Goal: Task Accomplishment & Management: Use online tool/utility

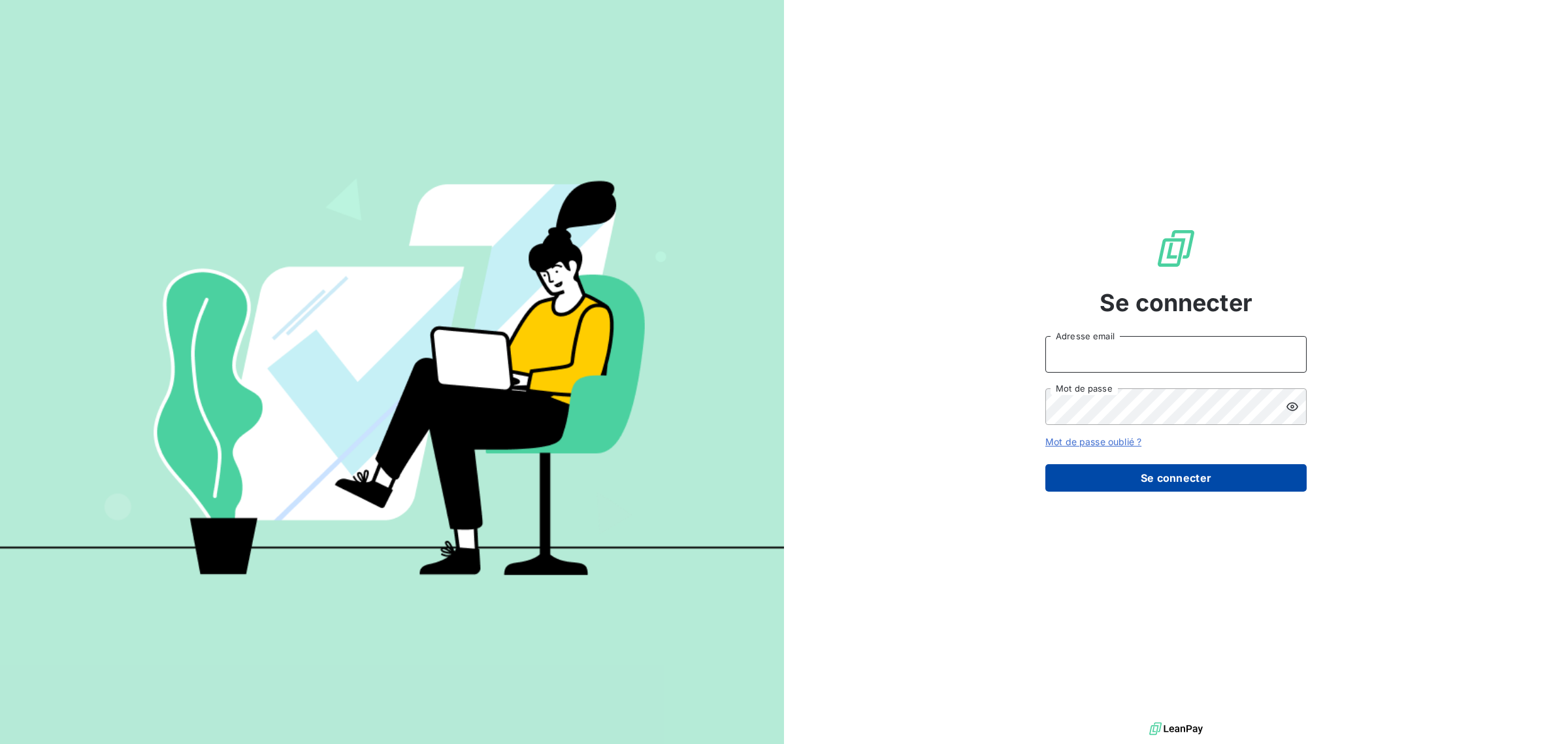
type input "[EMAIL_ADDRESS][DOMAIN_NAME]"
click at [1161, 481] on button "Se connecter" at bounding box center [1176, 478] width 261 height 27
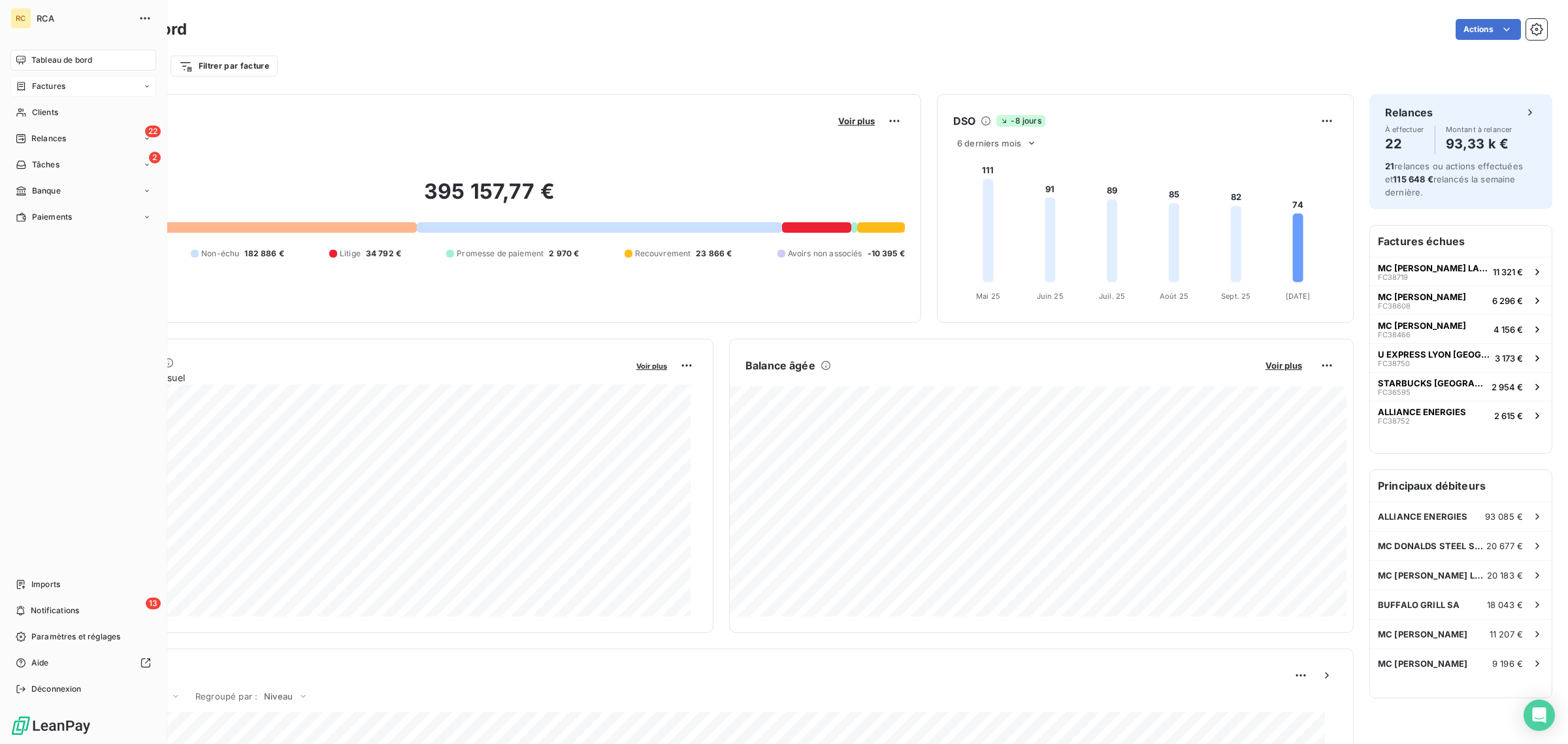
click at [31, 91] on div "Factures" at bounding box center [40, 86] width 50 height 12
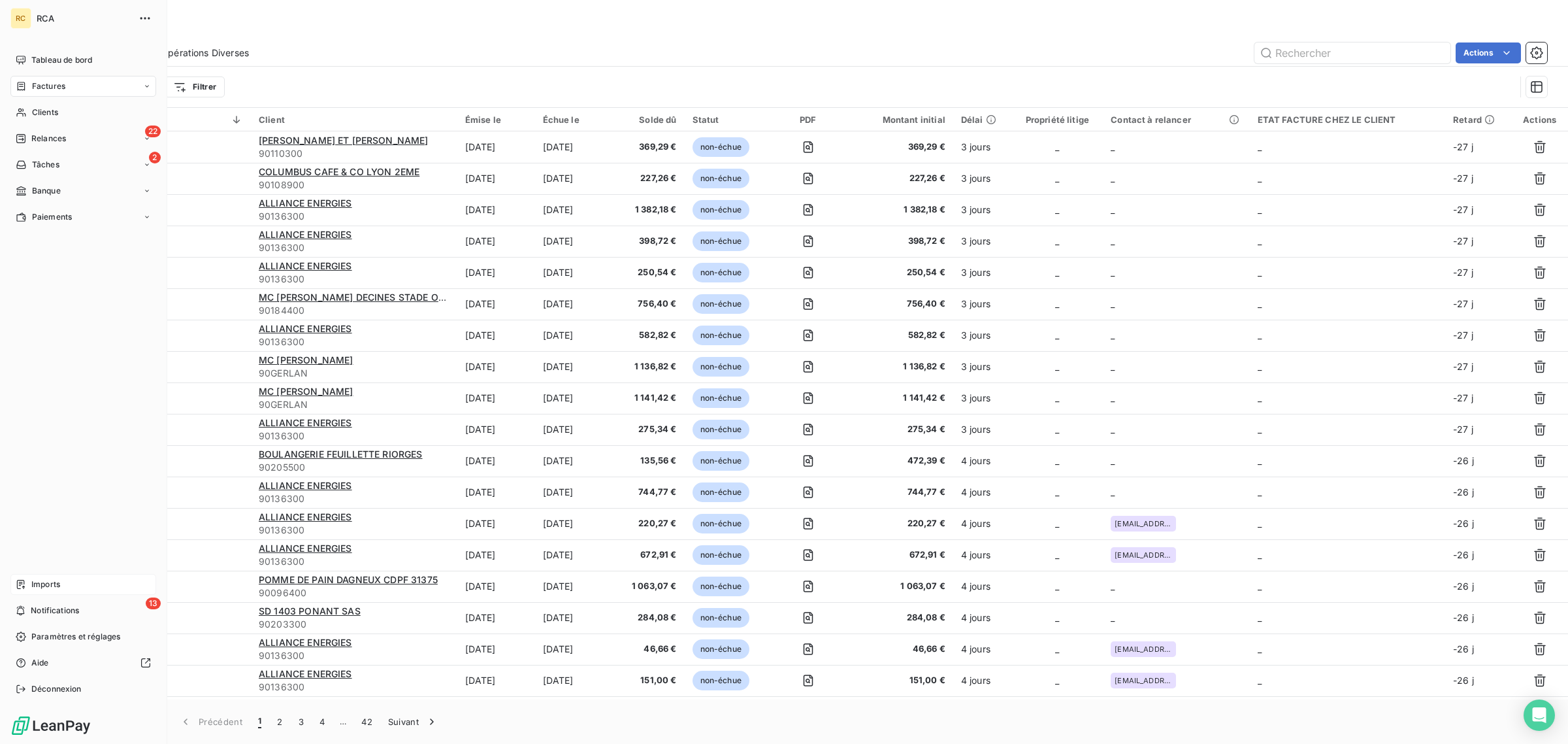
click at [27, 582] on div "Imports" at bounding box center [83, 584] width 146 height 21
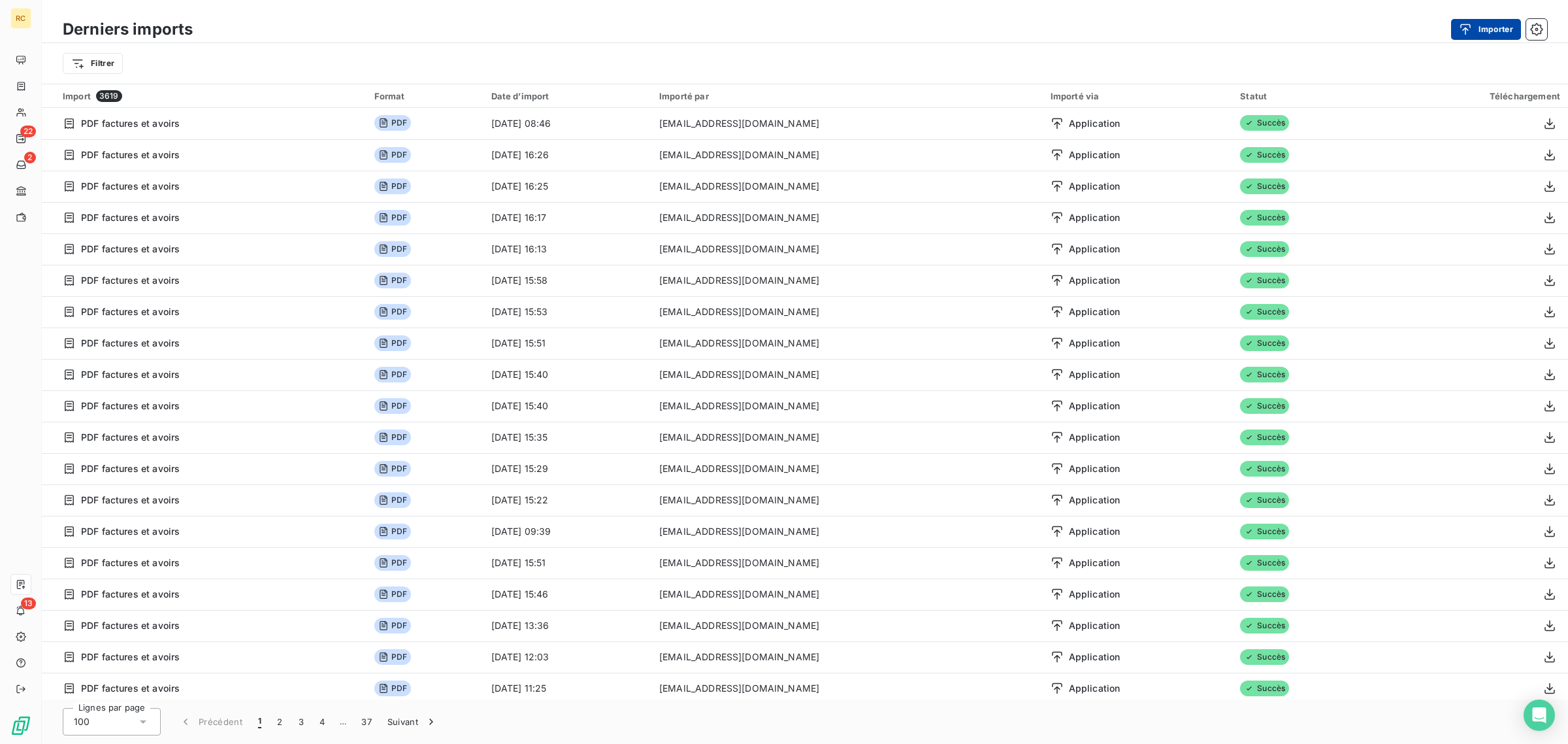
click at [1481, 34] on button "Importer" at bounding box center [1486, 29] width 70 height 21
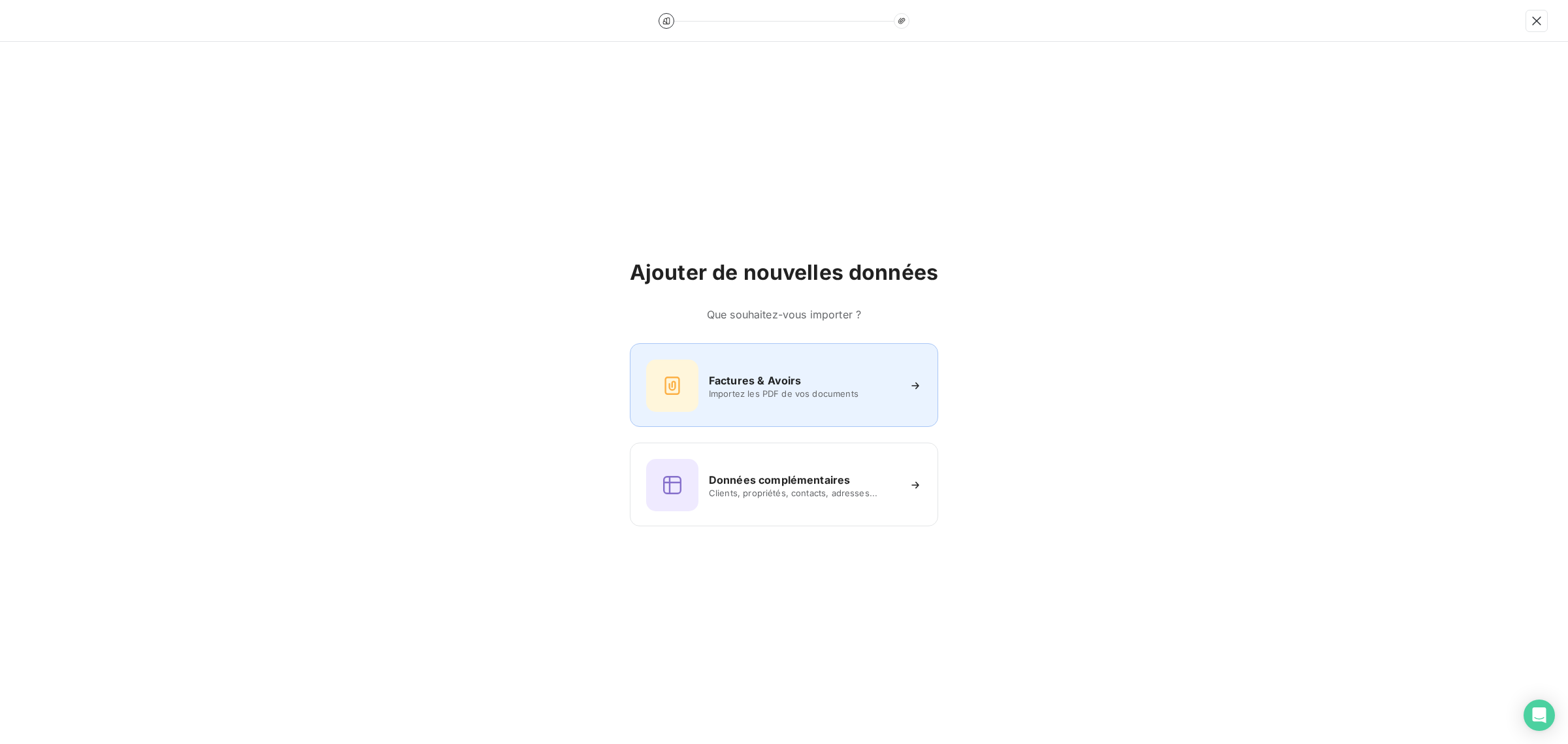
click at [742, 390] on span "Importez les PDF de vos documents" at bounding box center [804, 393] width 190 height 10
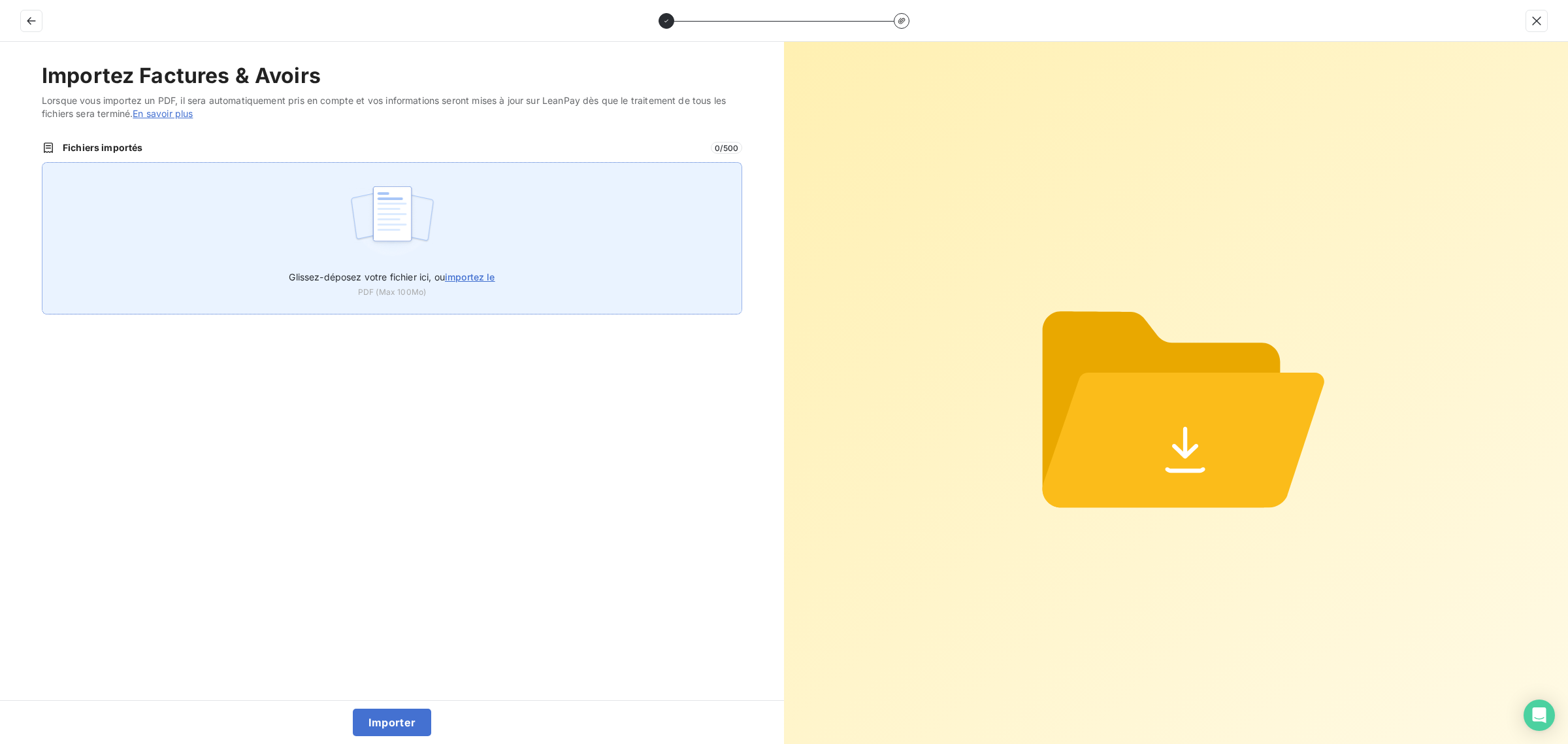
click at [401, 190] on img at bounding box center [392, 220] width 87 height 84
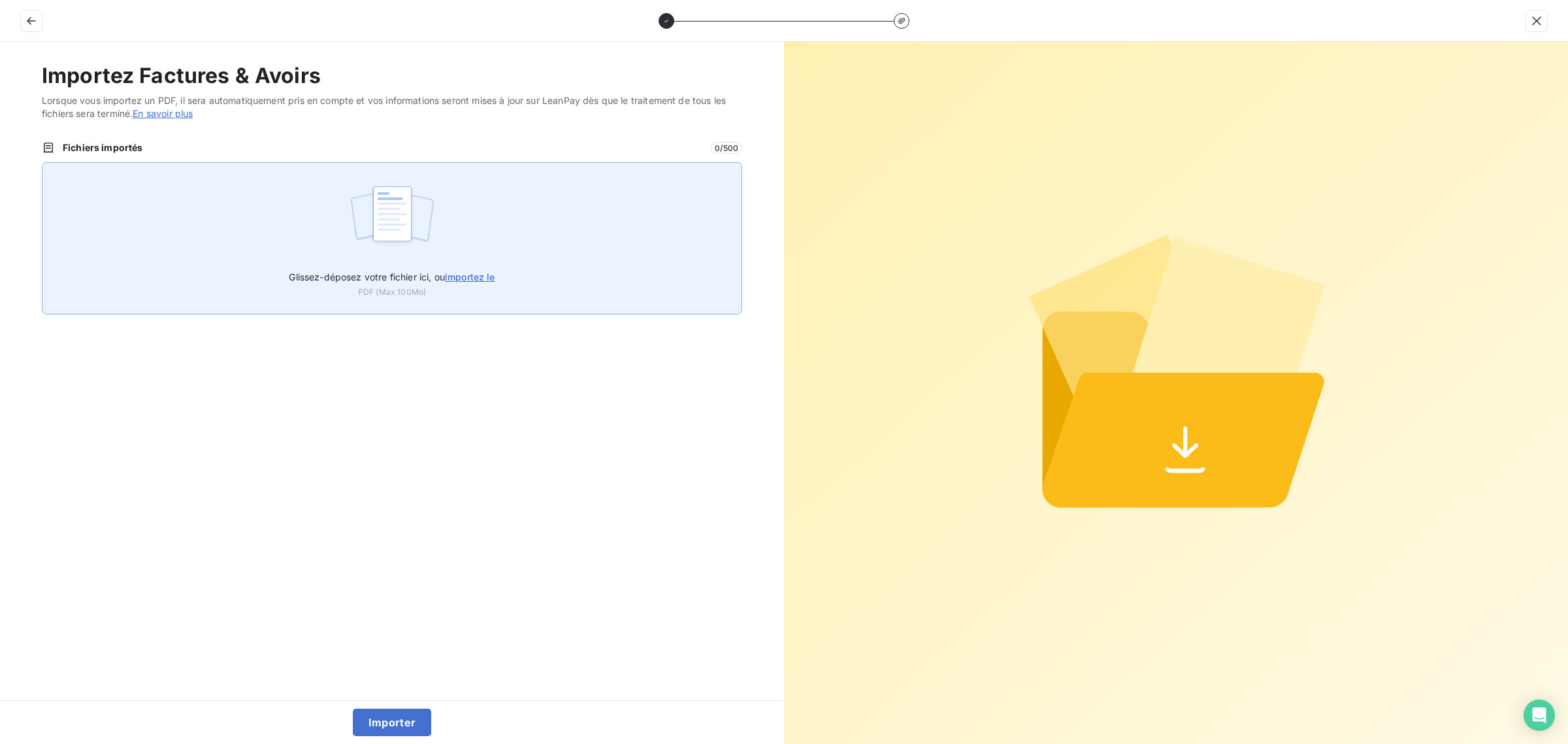
type input "C:\fakepath\FC39056.pdf"
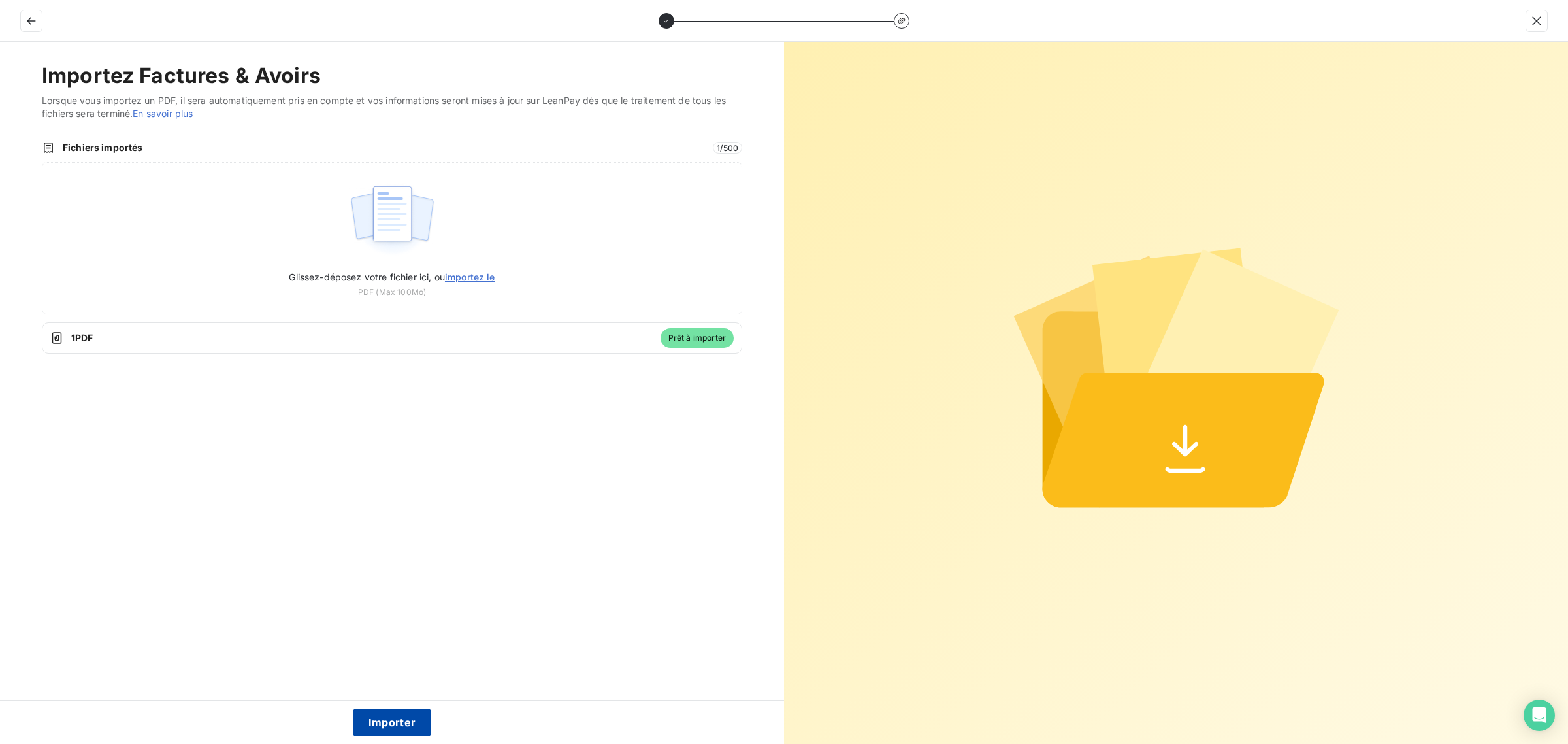
click at [387, 719] on button "Importer" at bounding box center [393, 722] width 79 height 27
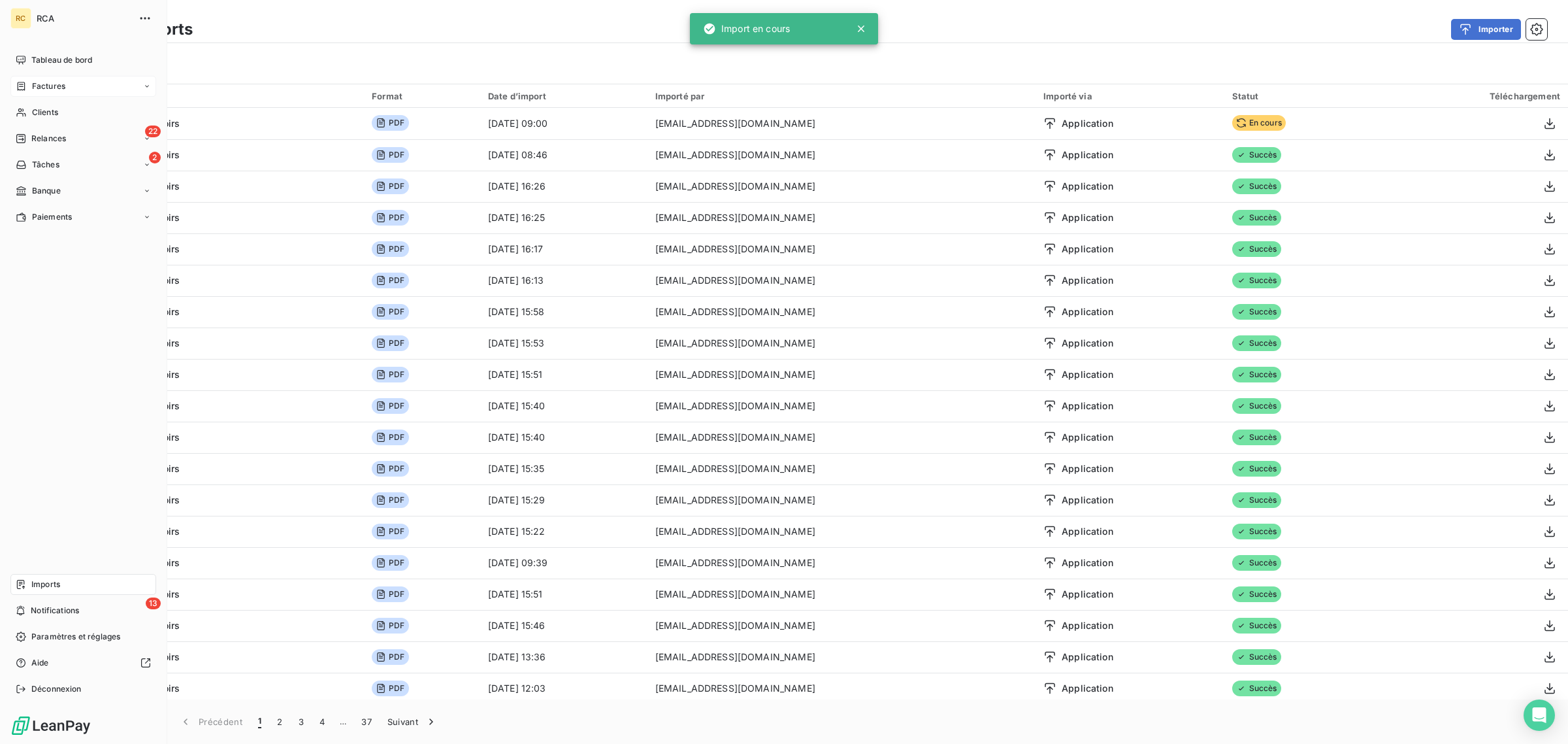
click at [69, 80] on div "Factures" at bounding box center [83, 86] width 146 height 21
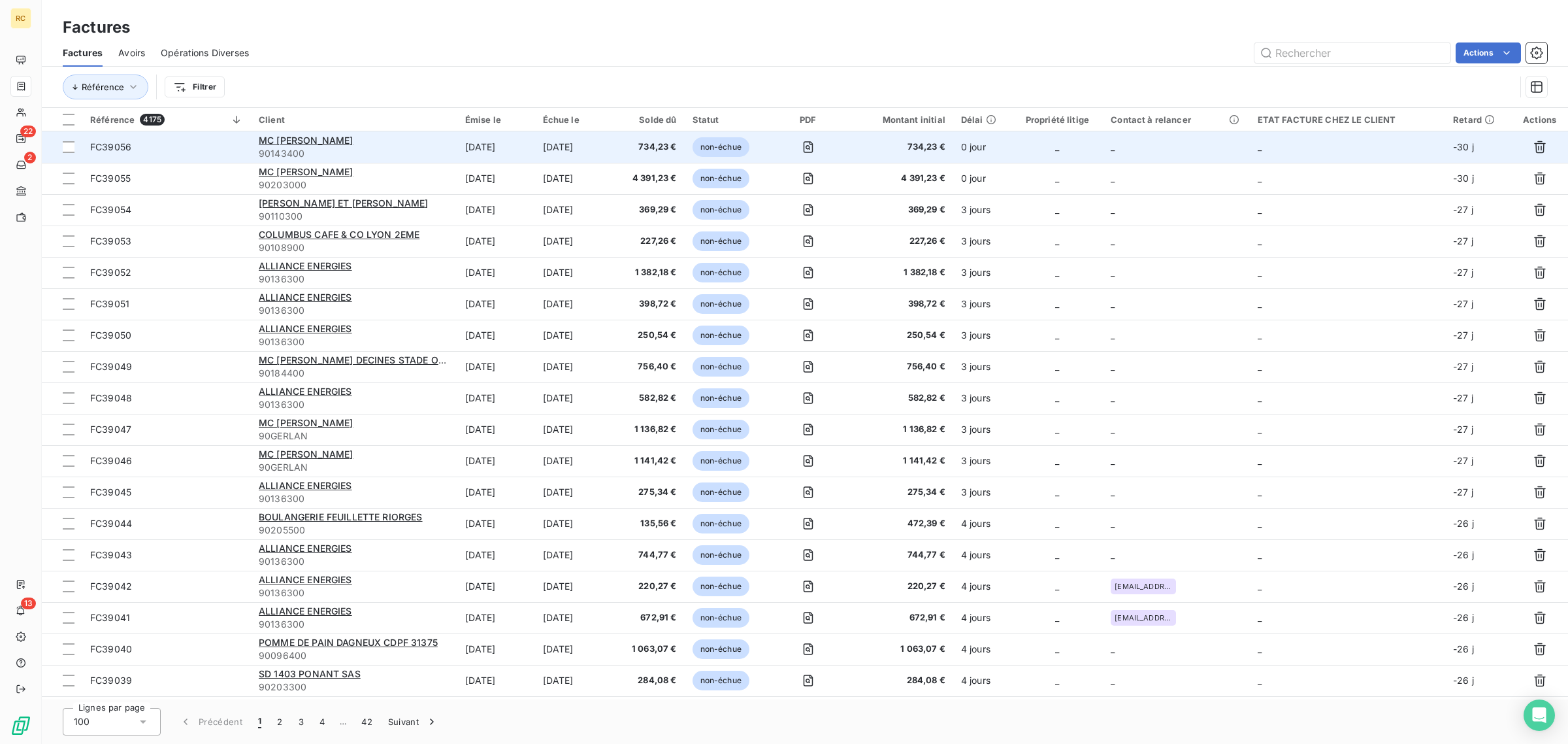
click at [190, 151] on span "FC39056" at bounding box center [166, 147] width 153 height 13
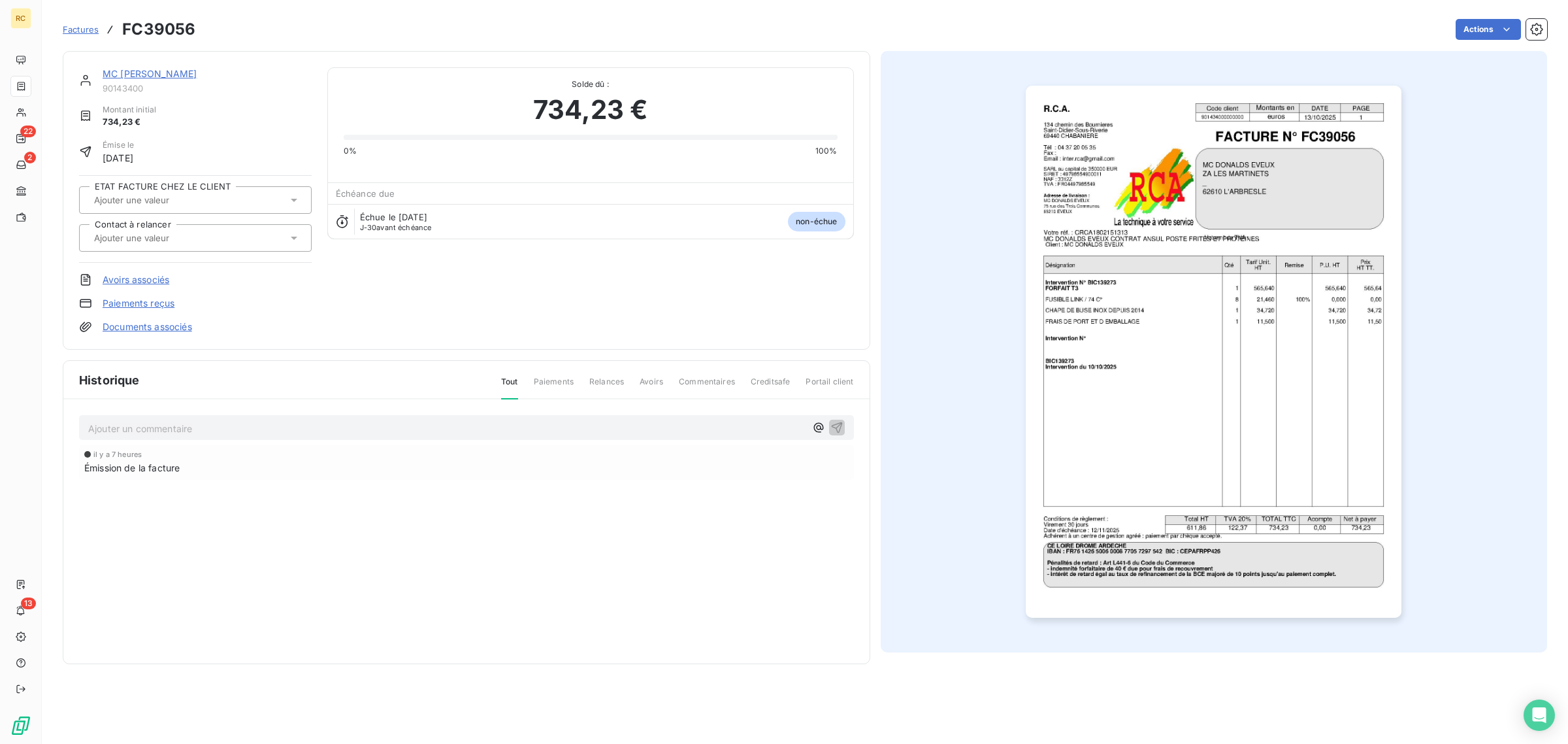
click at [160, 328] on link "Documents associés" at bounding box center [147, 327] width 89 height 13
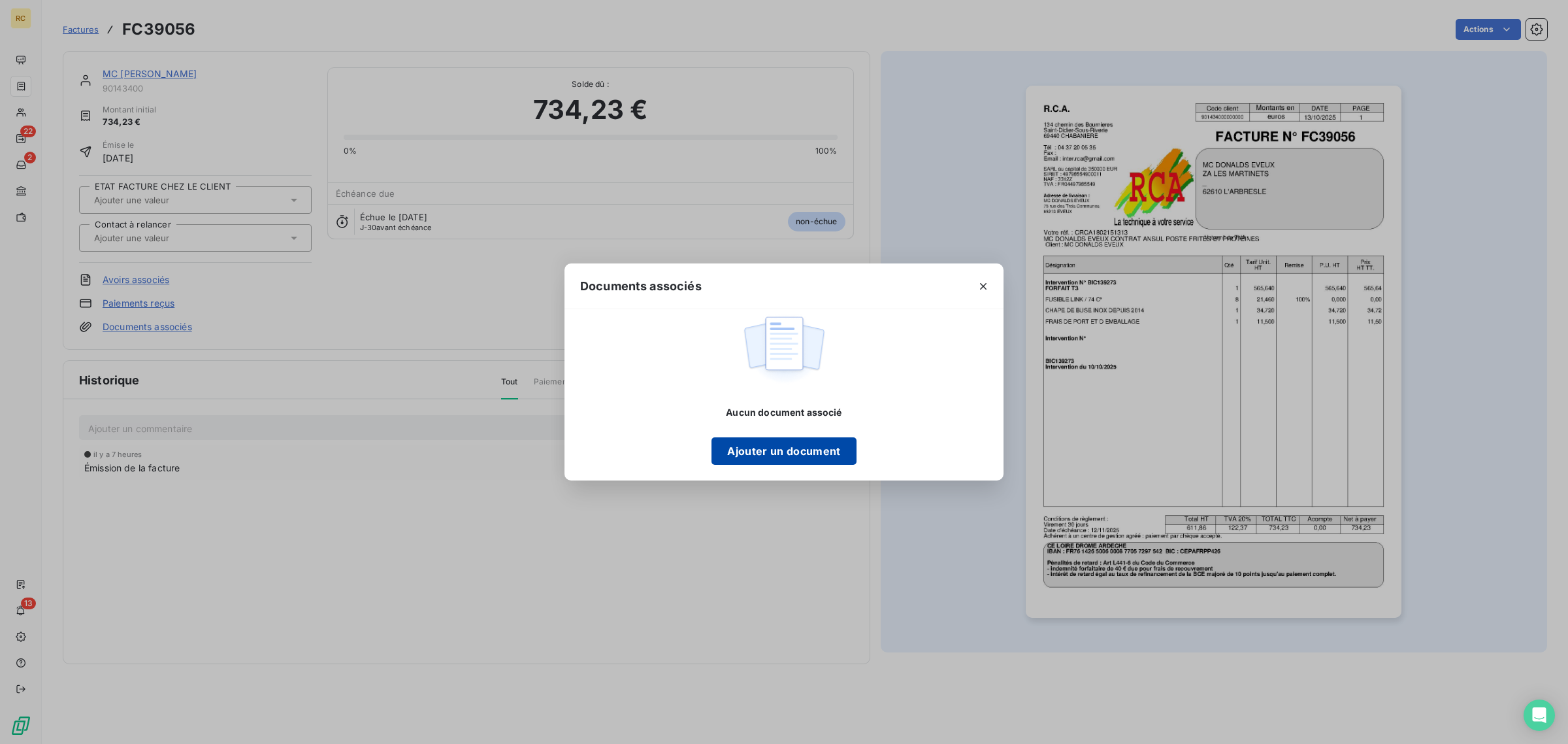
click at [756, 448] on button "Ajouter un document" at bounding box center [784, 451] width 145 height 27
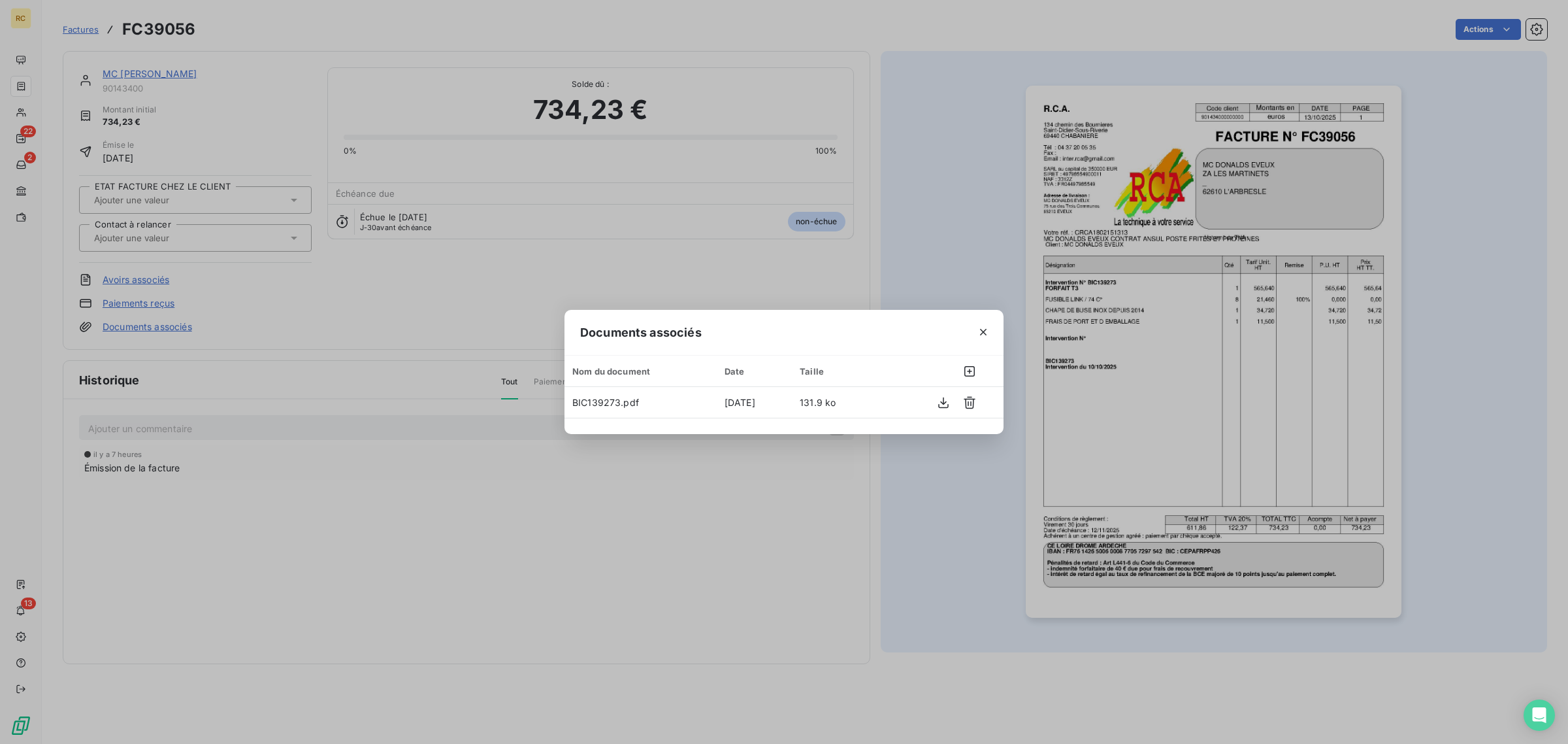
click at [1325, 358] on div "Documents associés Nom du document Date Taille BIC139273.pdf [DATE] 131.9 ko" at bounding box center [784, 372] width 1568 height 744
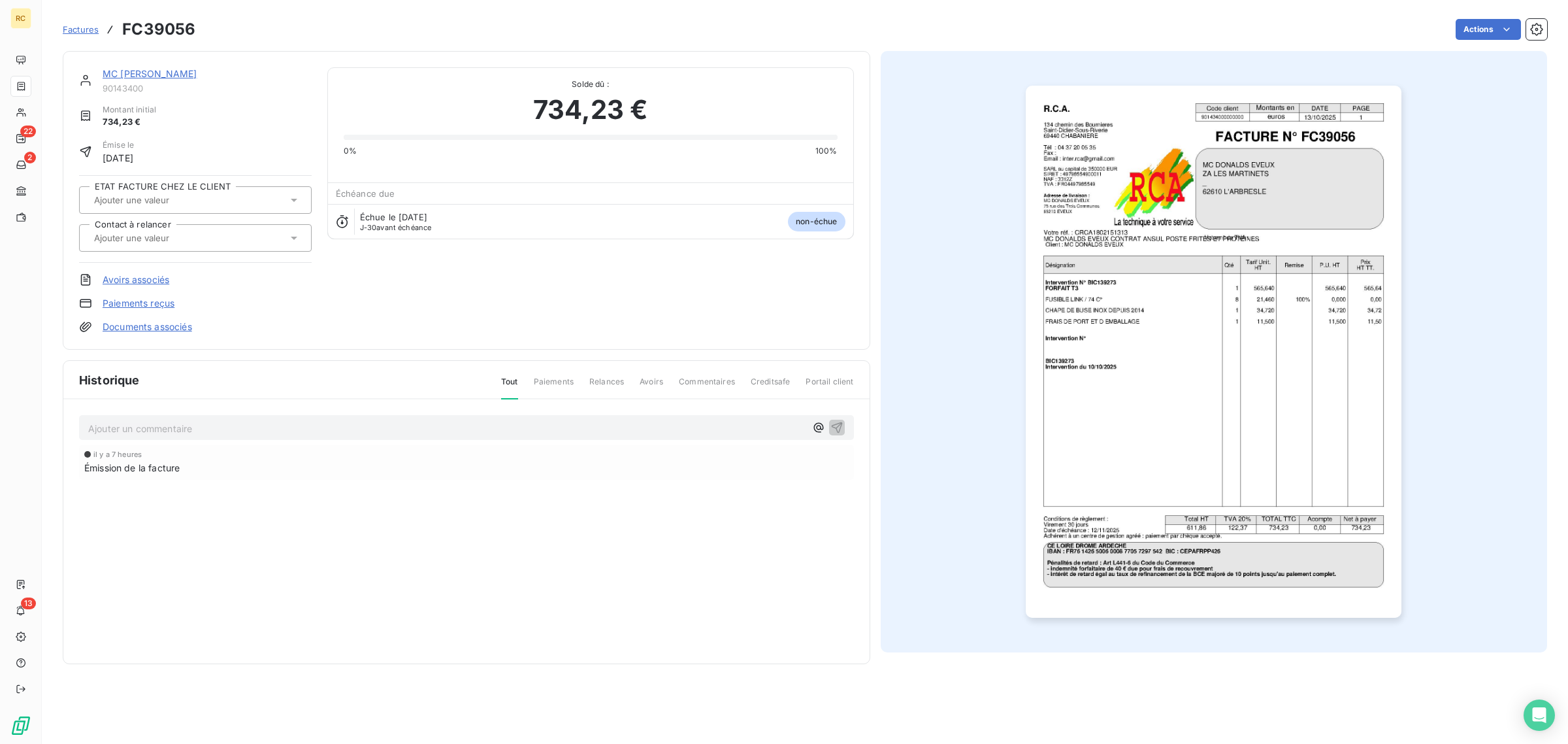
click at [1321, 358] on img "button" at bounding box center [1213, 352] width 376 height 532
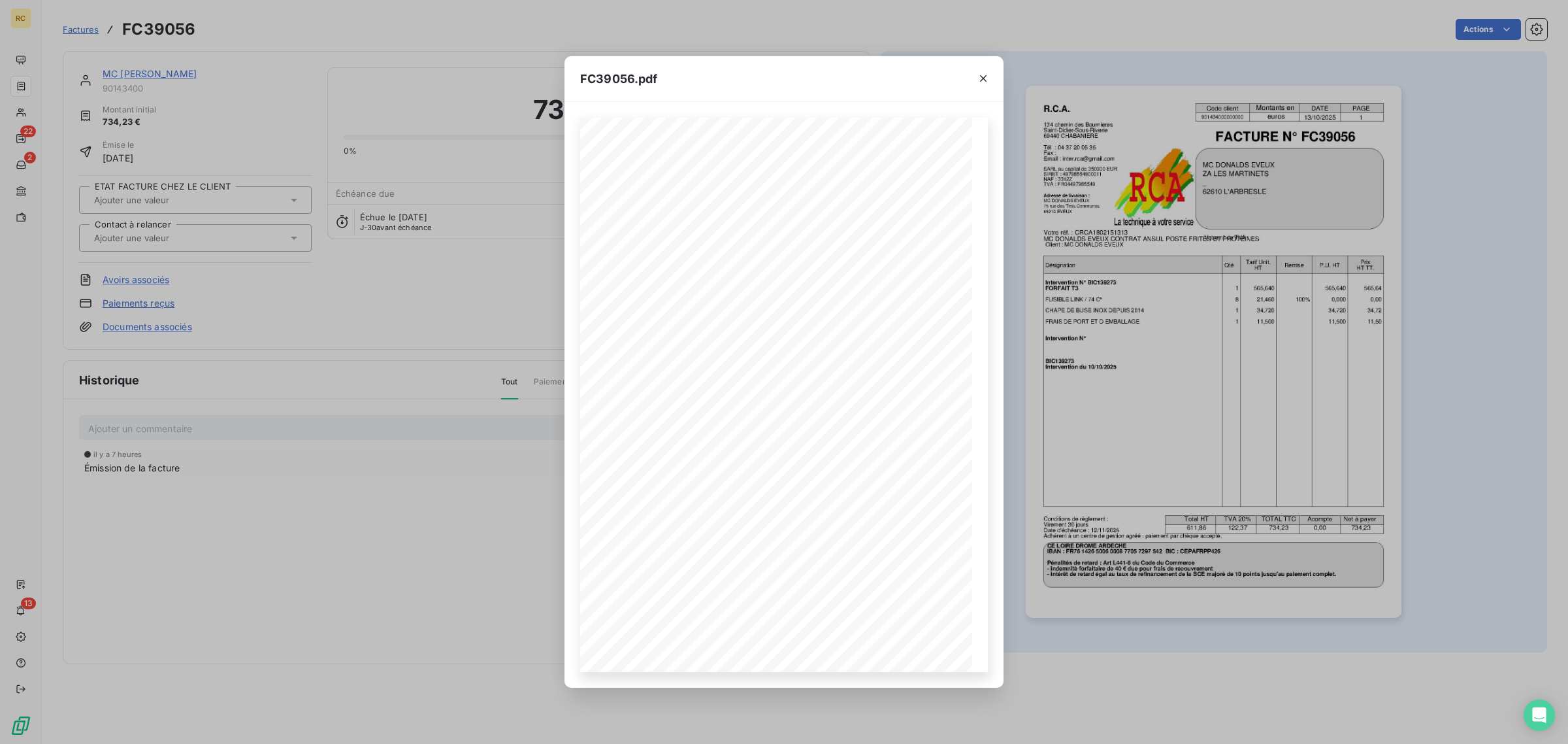
click at [1094, 337] on div "FC39056.pdf R.C.A. Code client Montants en DATE PAGE 901434000000000 euros [DAT…" at bounding box center [784, 372] width 1568 height 744
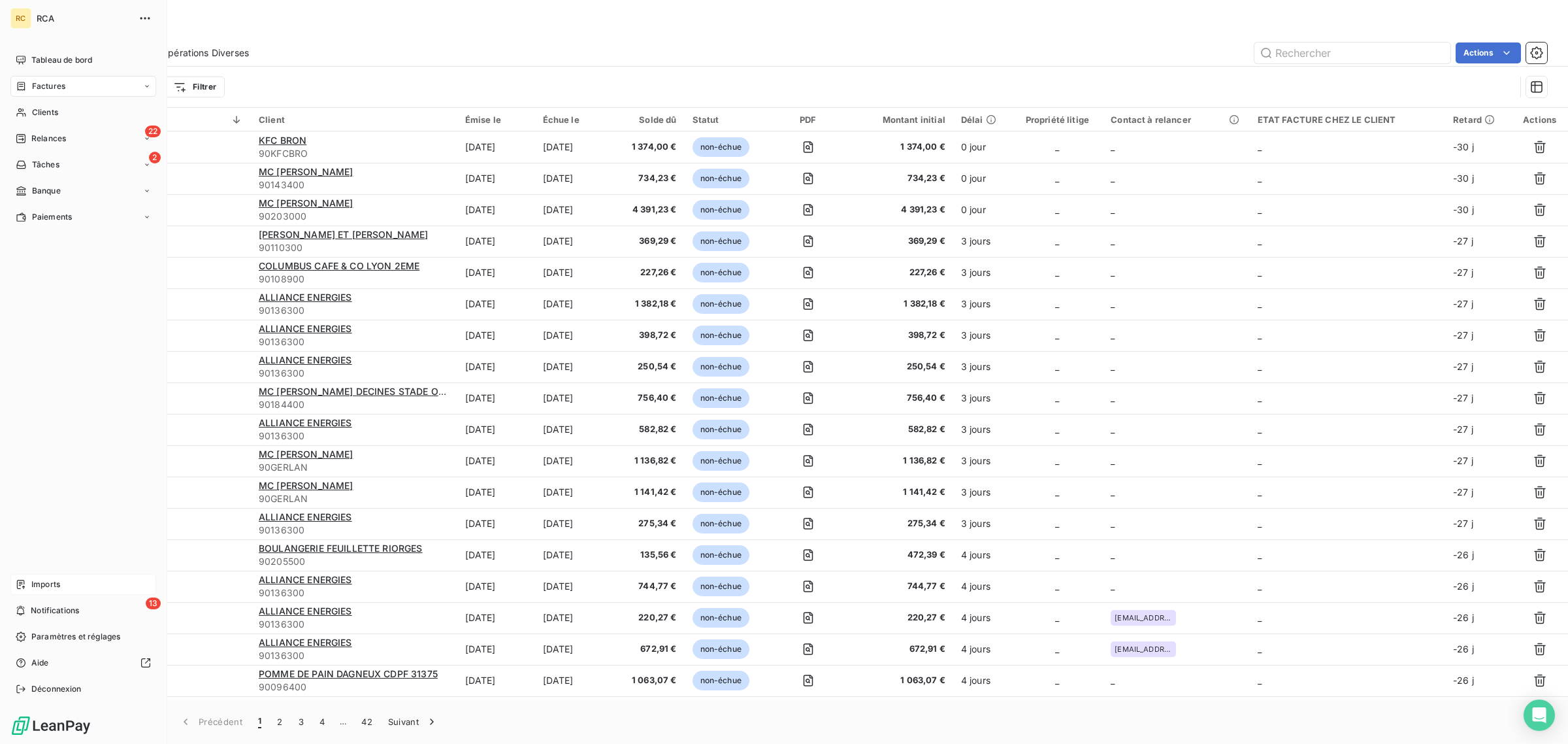
click at [44, 586] on span "Imports" at bounding box center [46, 584] width 29 height 12
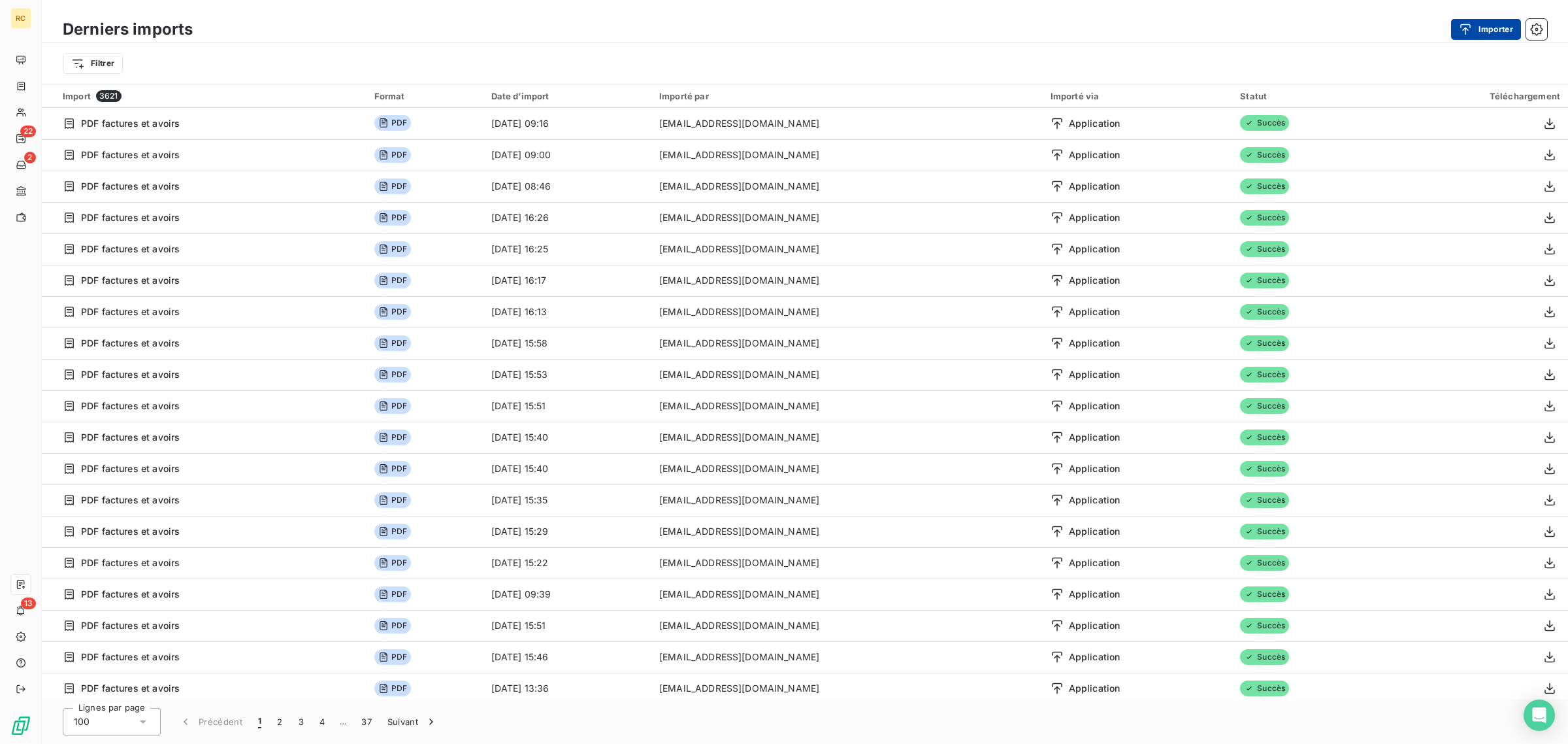
click at [1498, 30] on button "Importer" at bounding box center [1486, 29] width 70 height 21
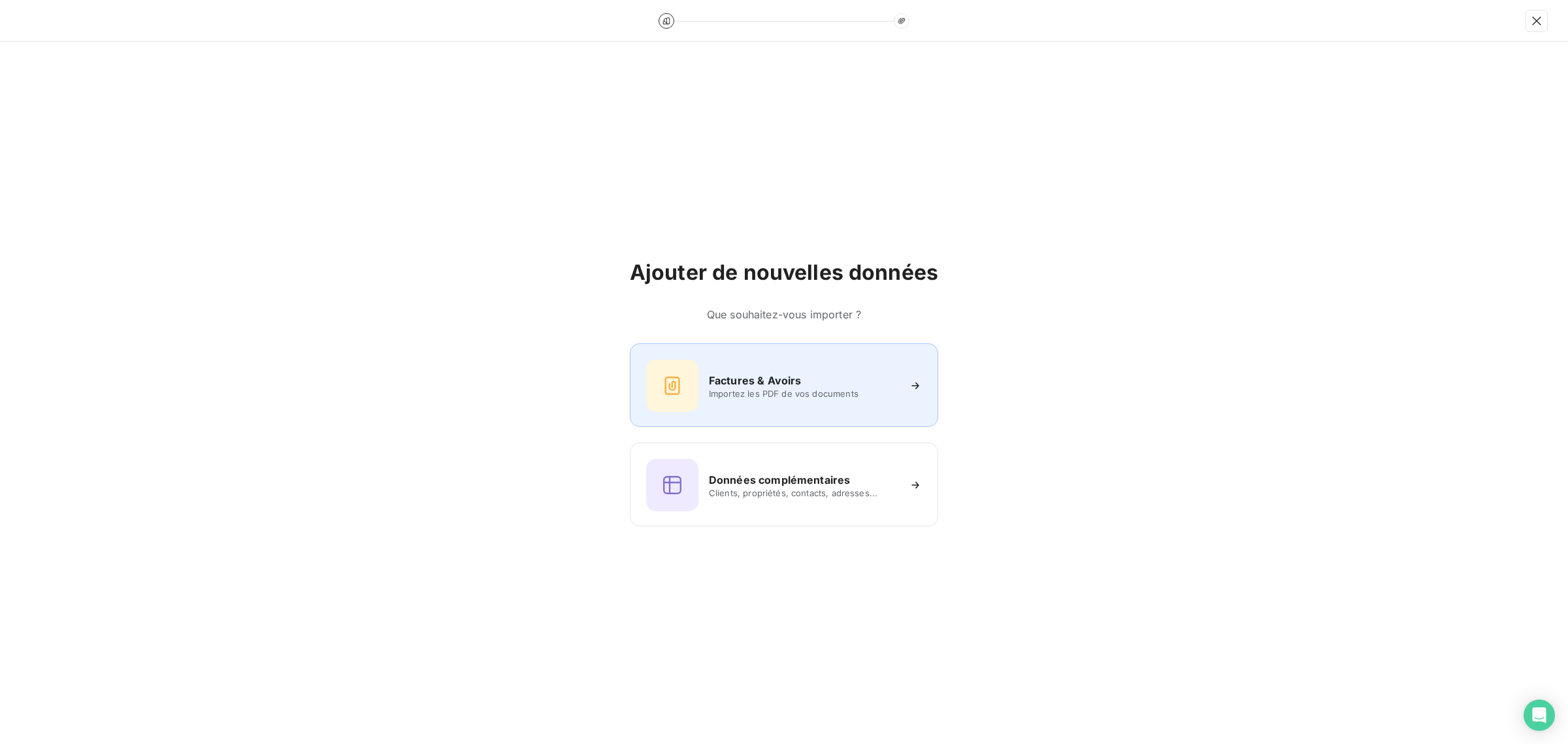
click at [711, 416] on div "Factures & Avoirs Importez les PDF de vos documents" at bounding box center [784, 385] width 308 height 84
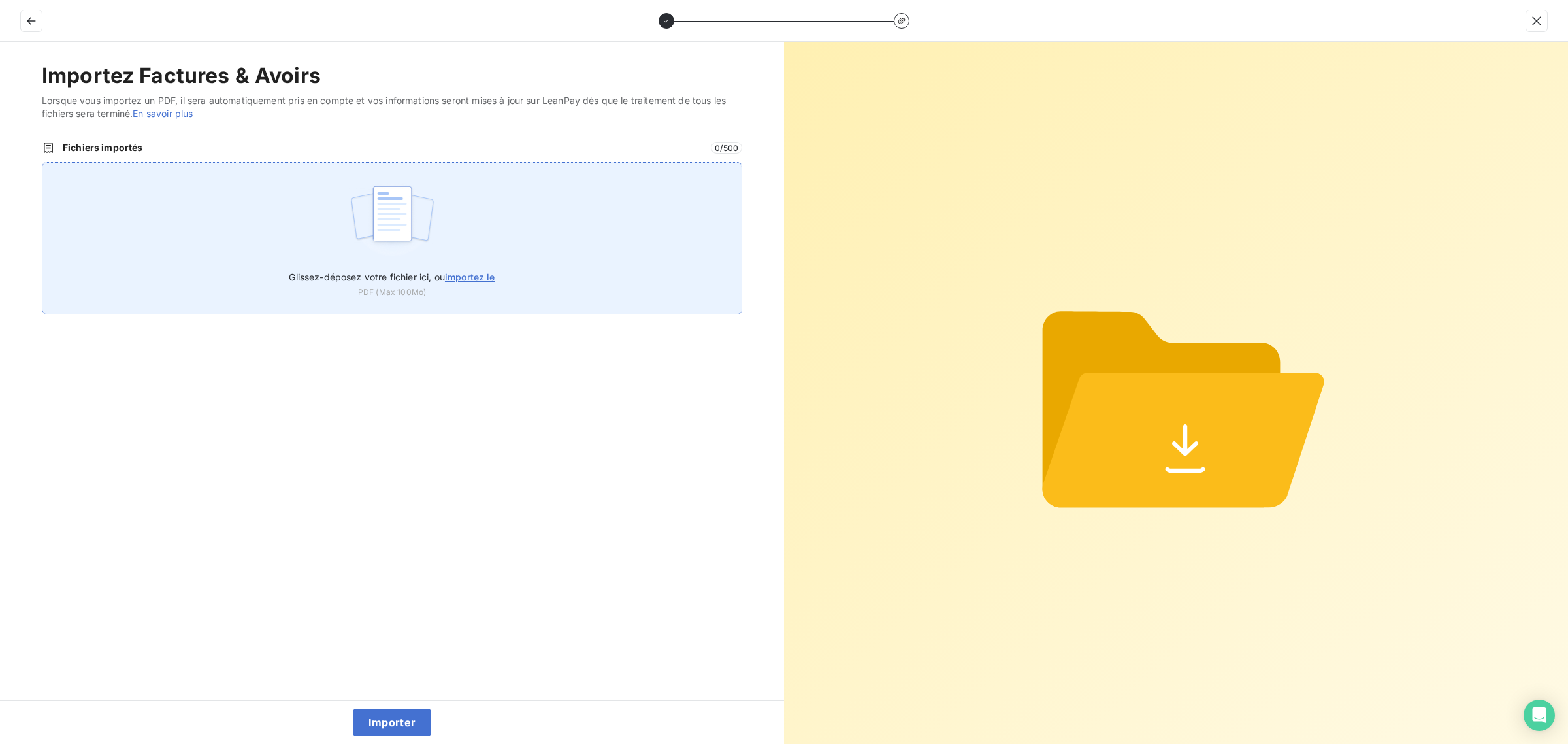
click at [447, 194] on div "Glissez-déposez votre fichier ici, ou importez le PDF (Max 100Mo)" at bounding box center [392, 238] width 701 height 152
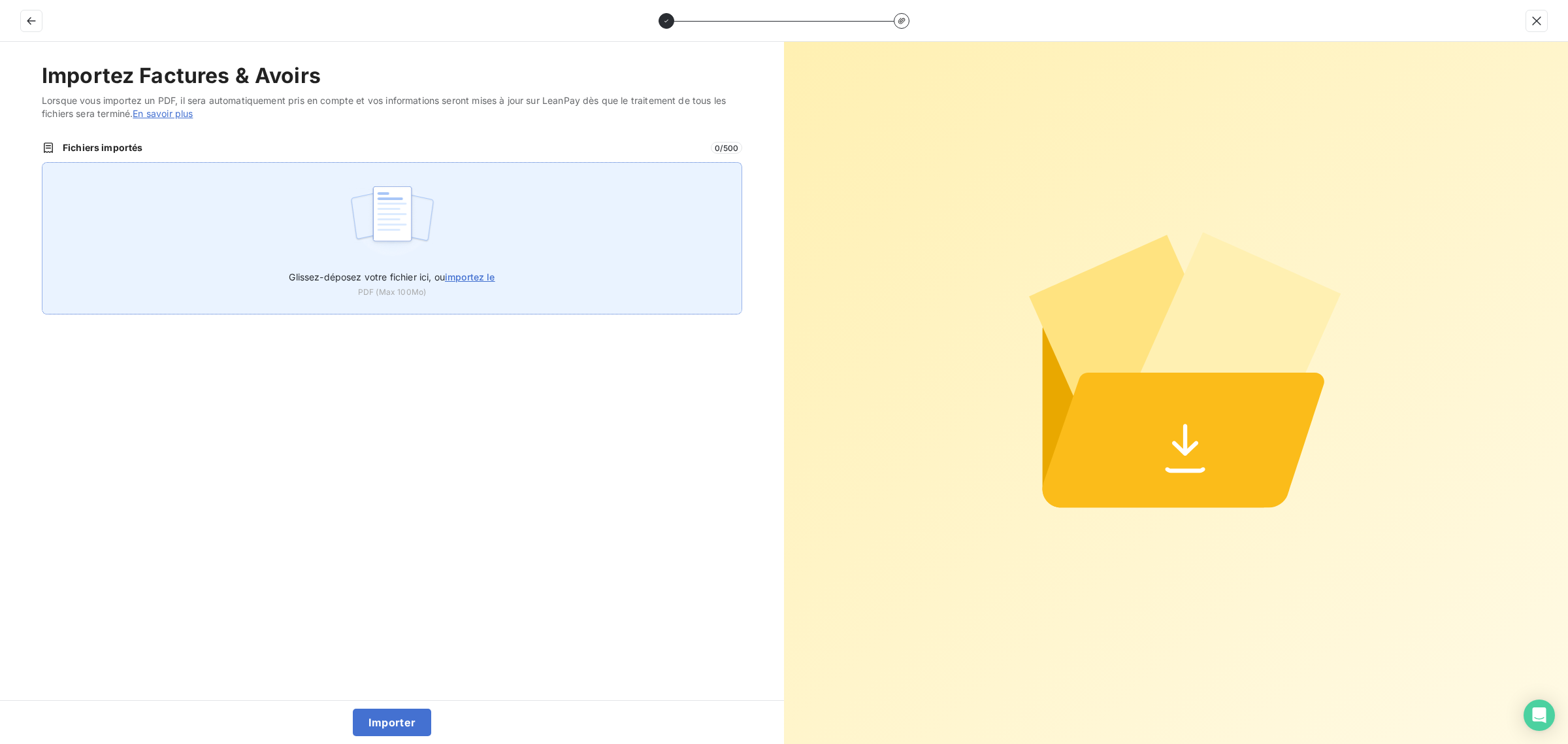
type input "C:\fakepath\FC39057.pdf"
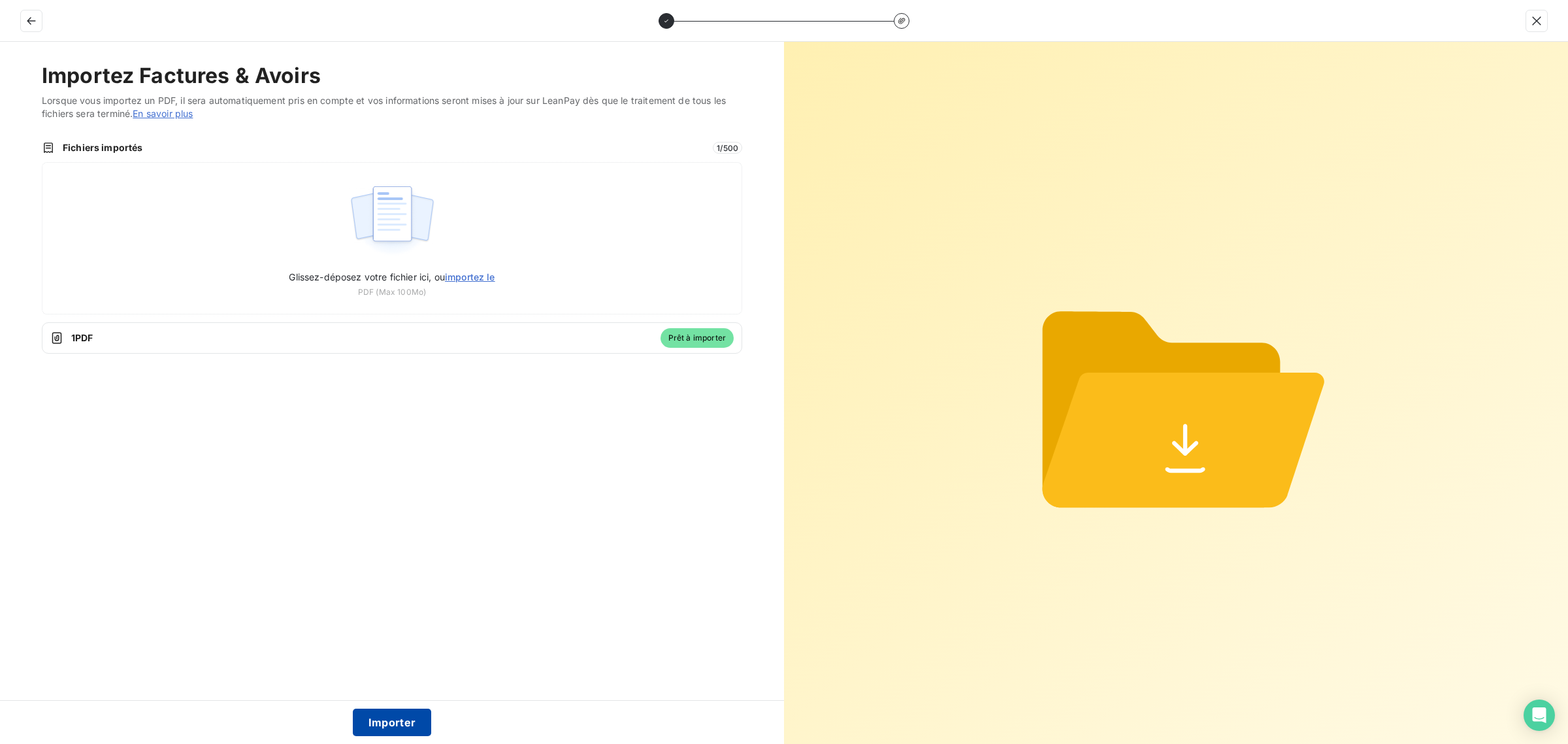
click at [383, 722] on button "Importer" at bounding box center [393, 722] width 79 height 27
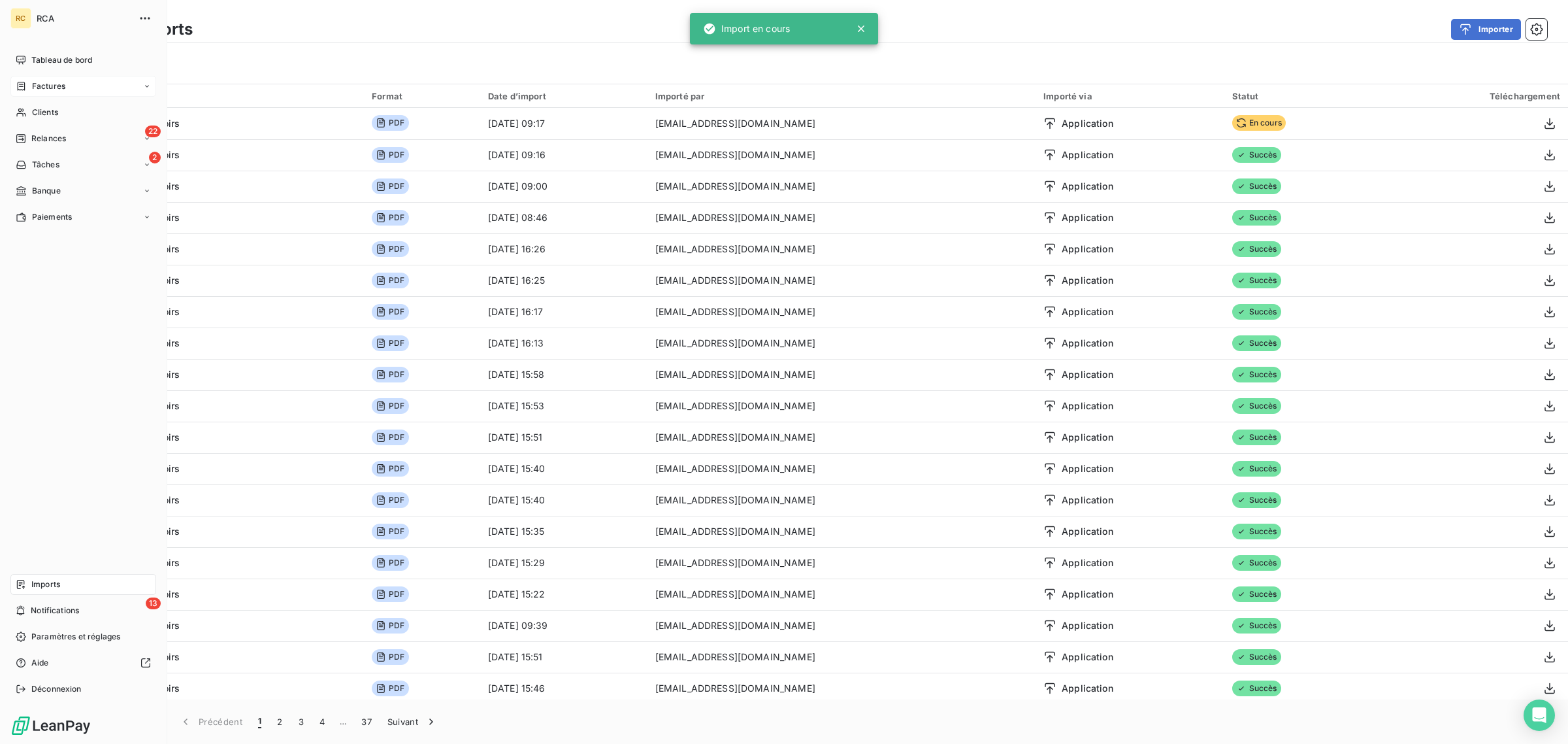
click at [54, 83] on span "Factures" at bounding box center [48, 86] width 33 height 12
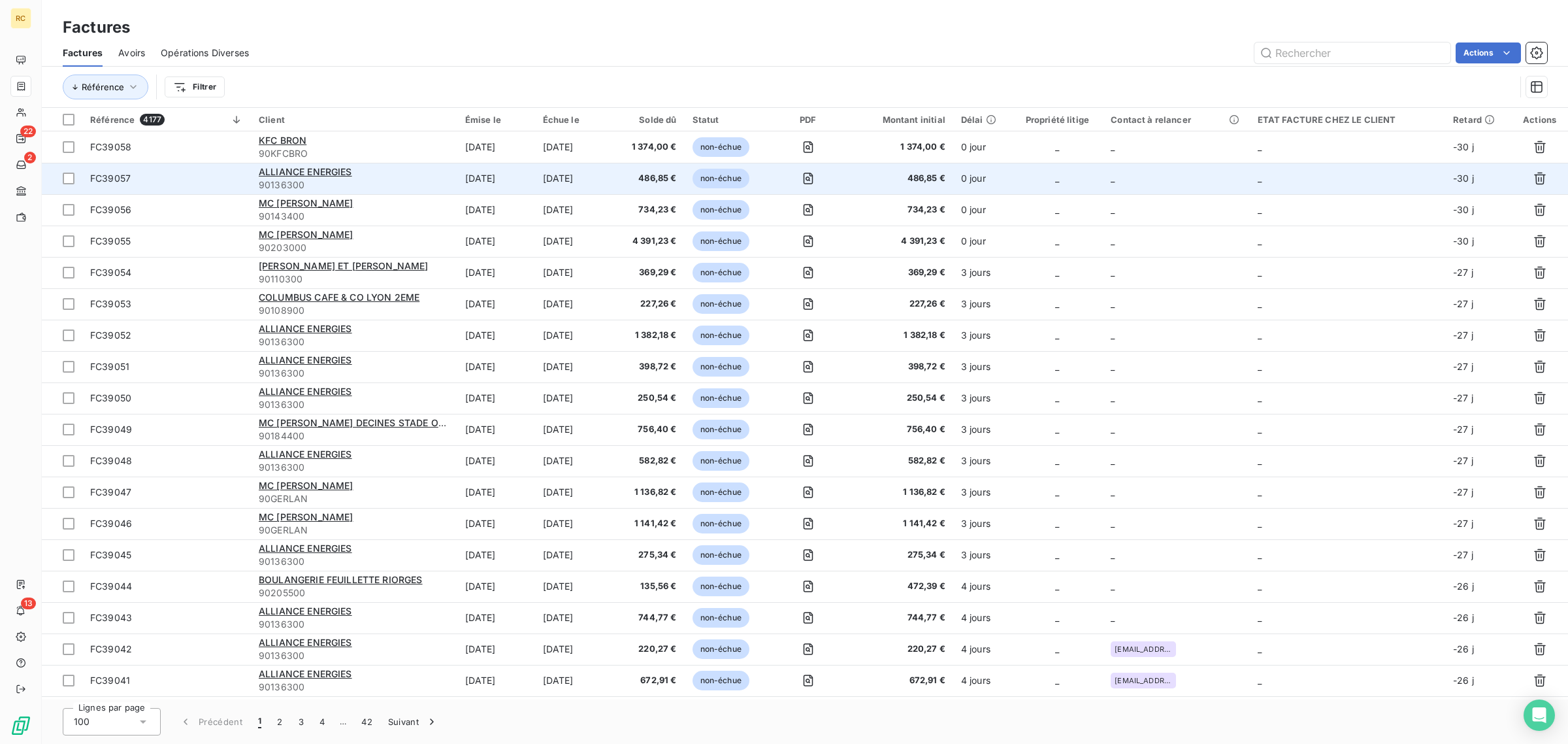
click at [206, 181] on span "FC39057" at bounding box center [166, 178] width 153 height 13
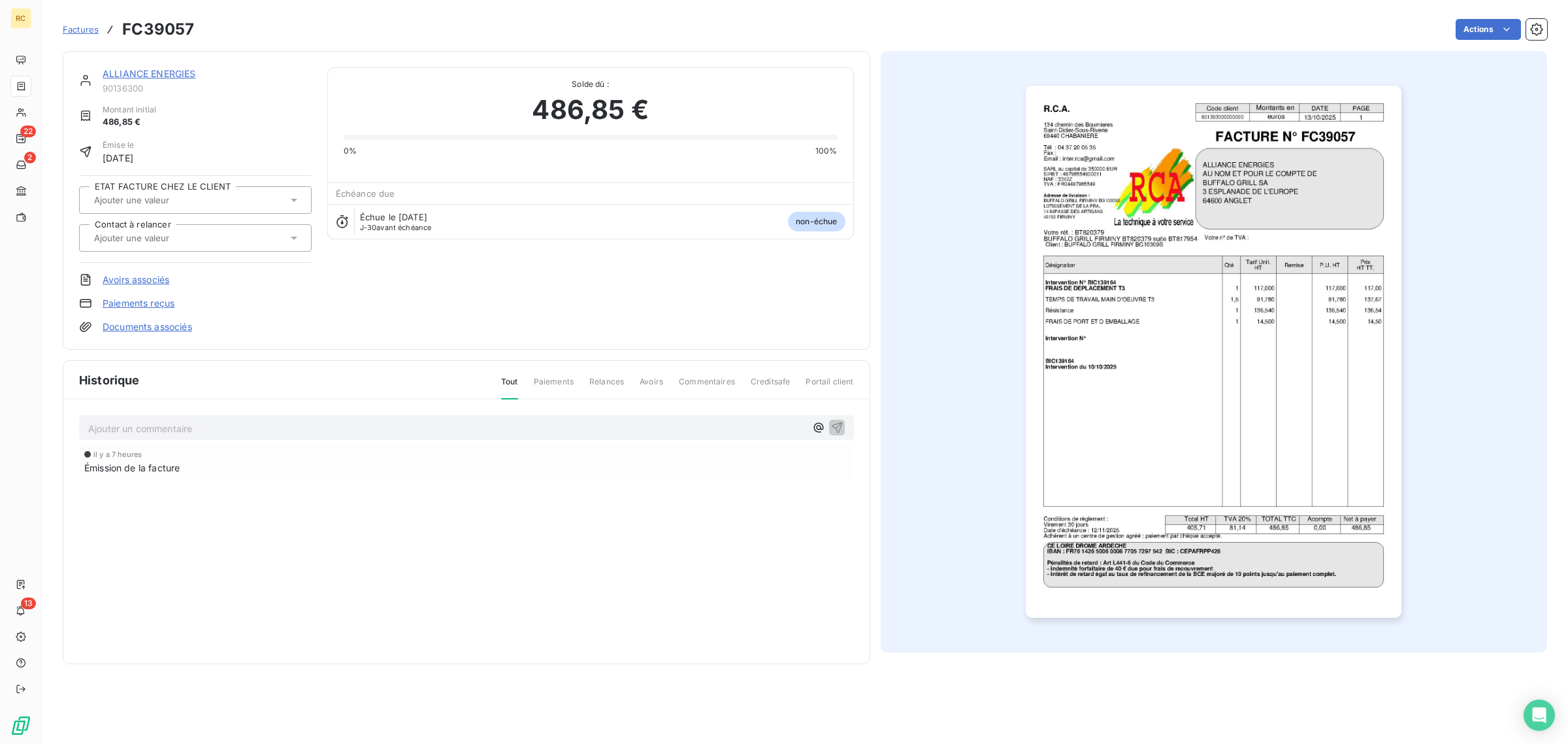
click at [228, 233] on div at bounding box center [188, 237] width 197 height 17
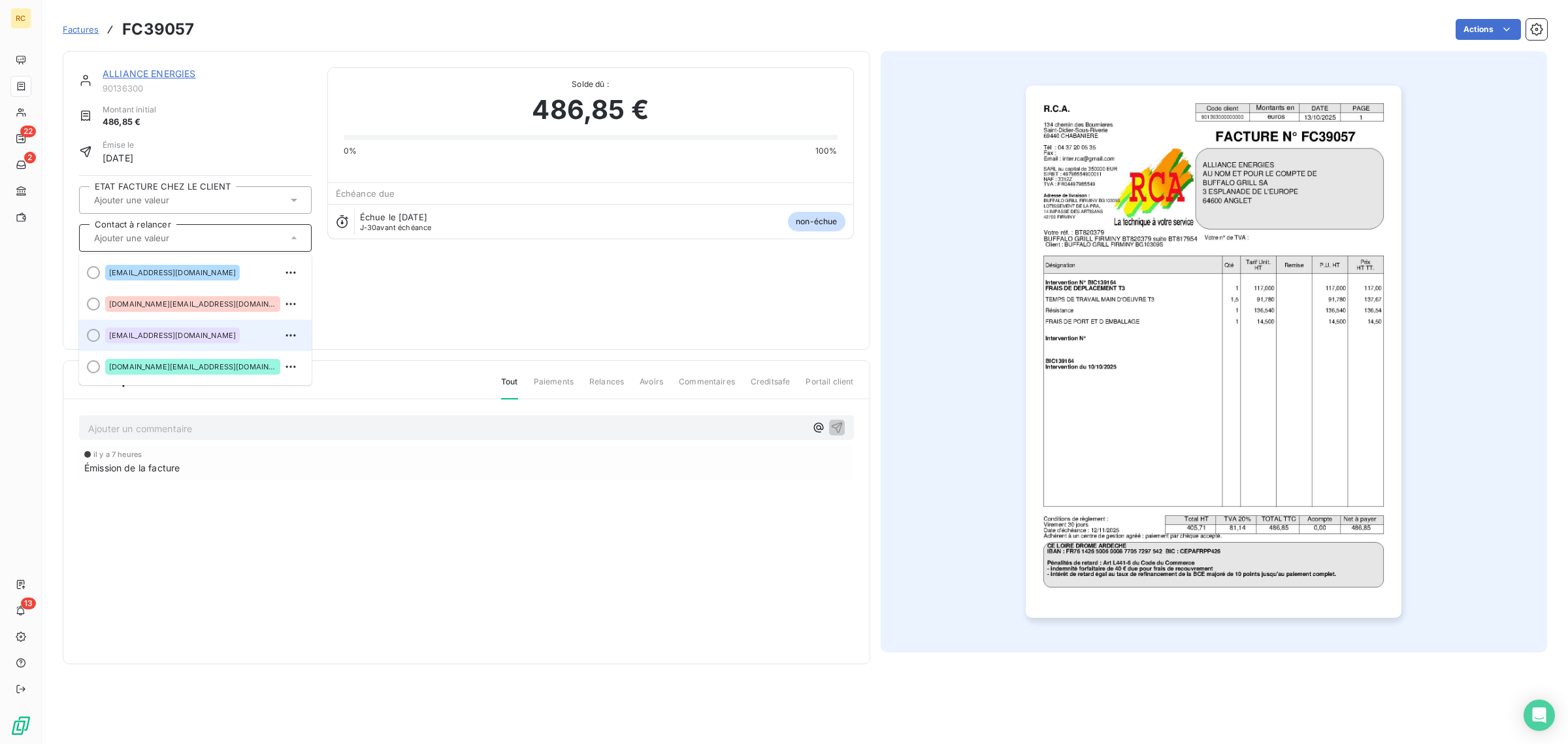
click at [193, 329] on div "[EMAIL_ADDRESS][DOMAIN_NAME]" at bounding box center [172, 335] width 134 height 16
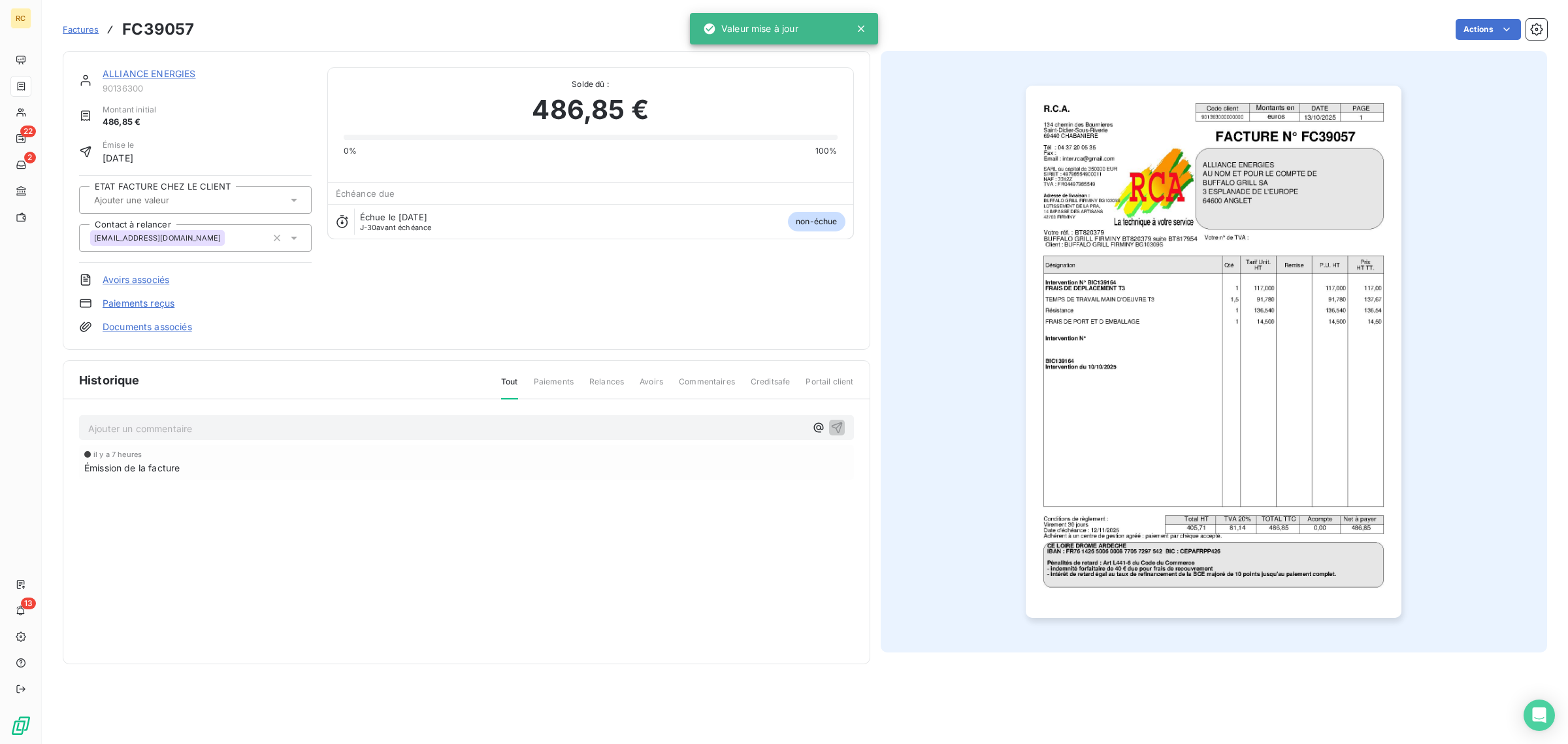
click at [149, 322] on link "Documents associés" at bounding box center [147, 327] width 89 height 13
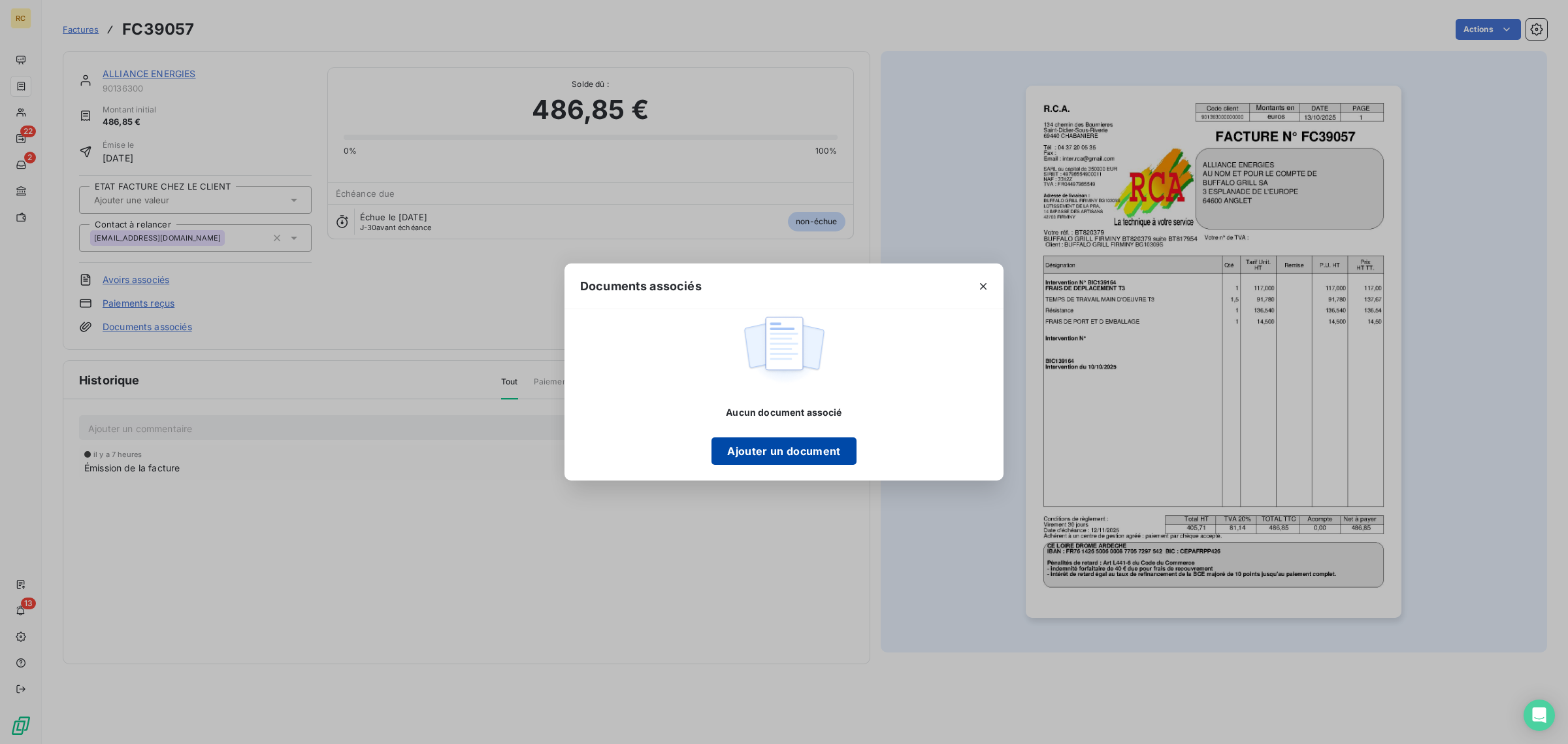
click at [743, 449] on button "Ajouter un document" at bounding box center [784, 451] width 145 height 27
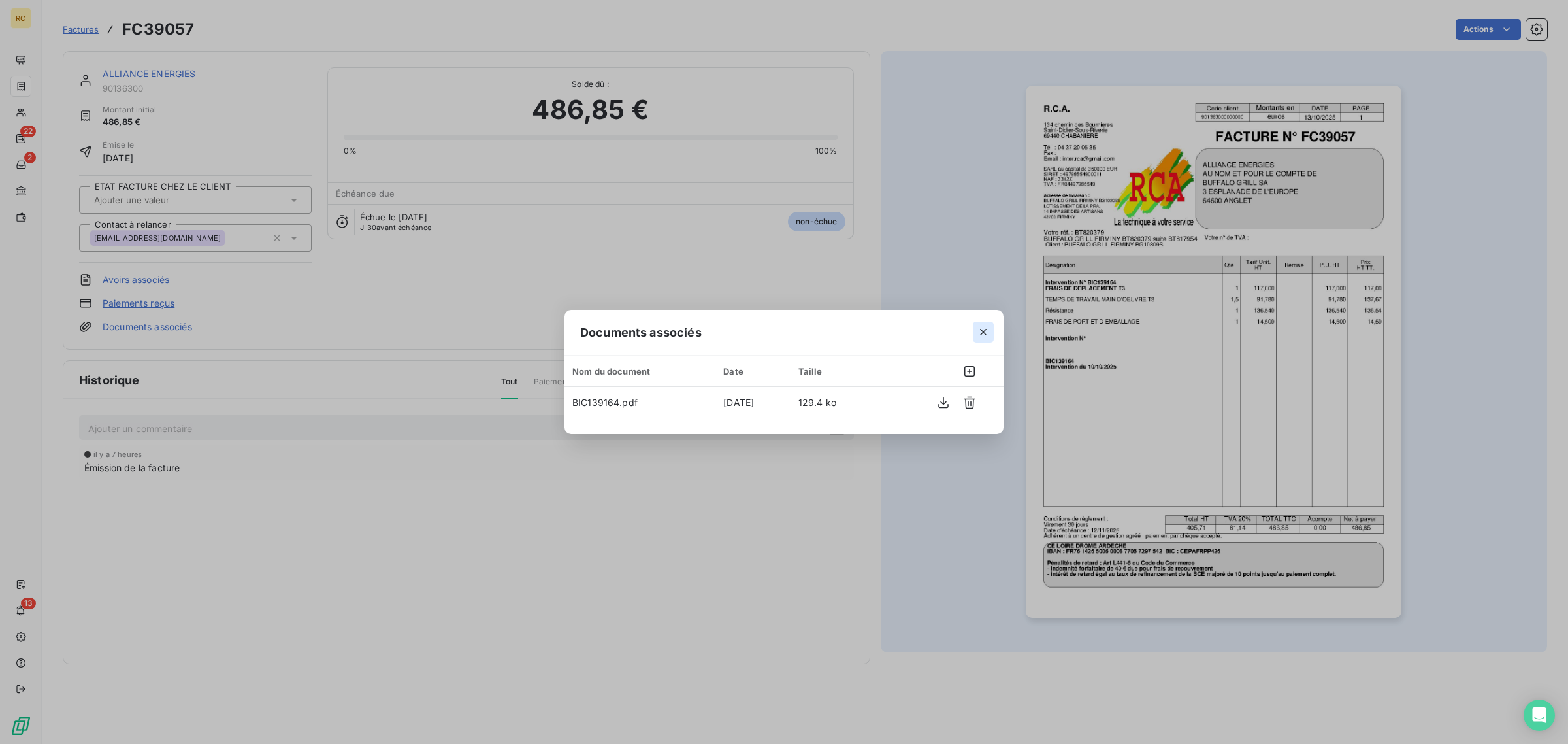
click at [986, 331] on icon "button" at bounding box center [983, 331] width 13 height 13
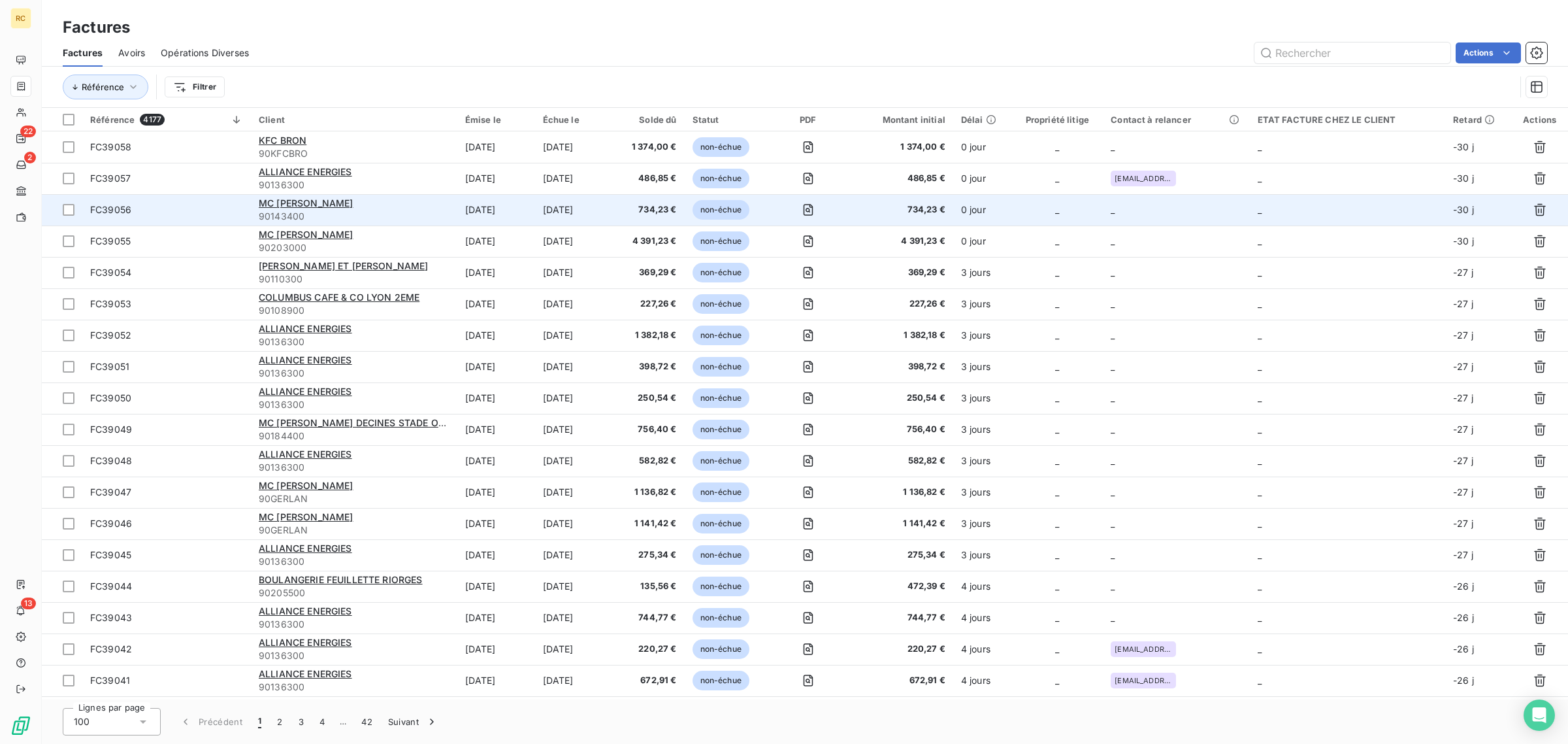
click at [223, 217] on td "FC39056" at bounding box center [166, 210] width 168 height 31
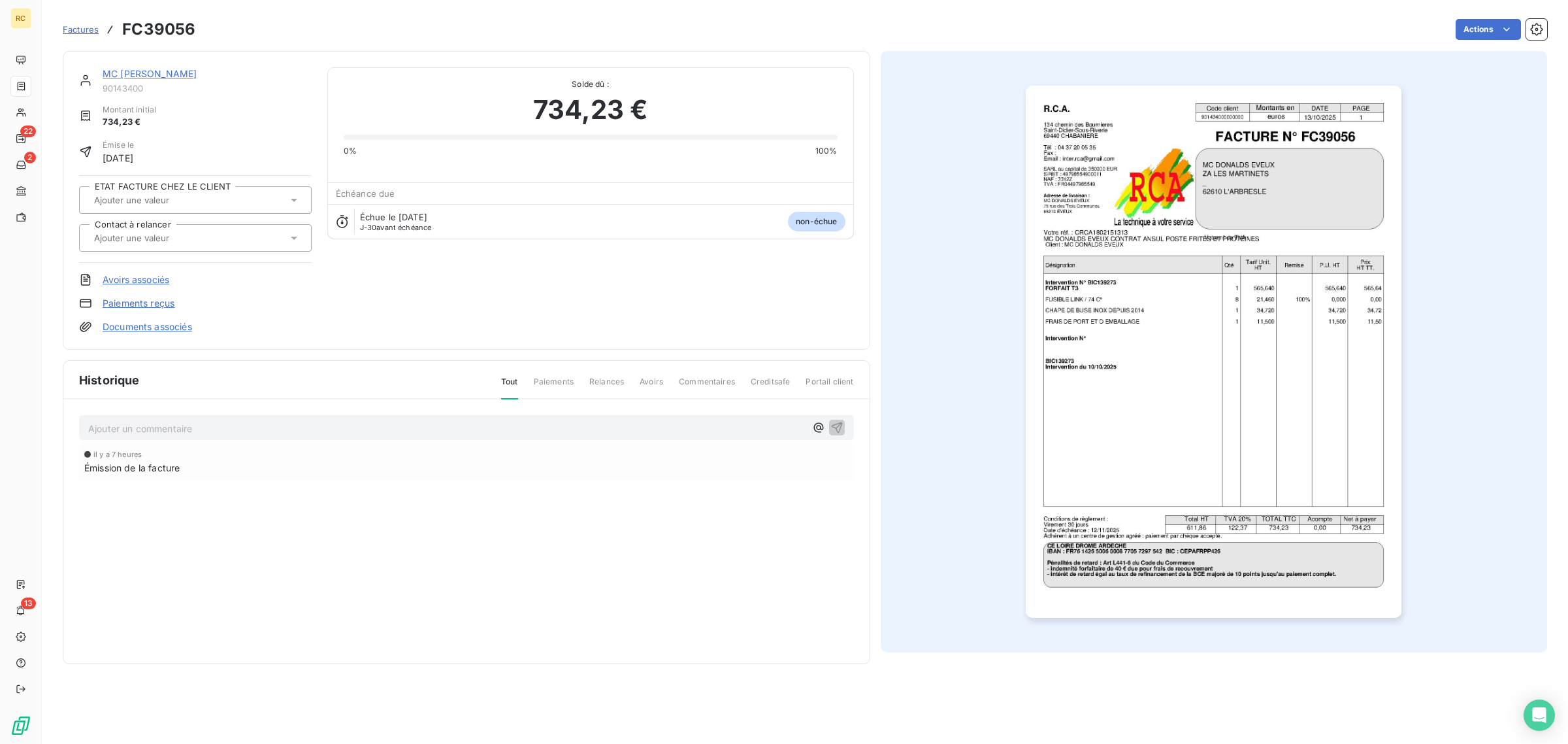
click at [140, 328] on link "Documents associés" at bounding box center [147, 327] width 89 height 13
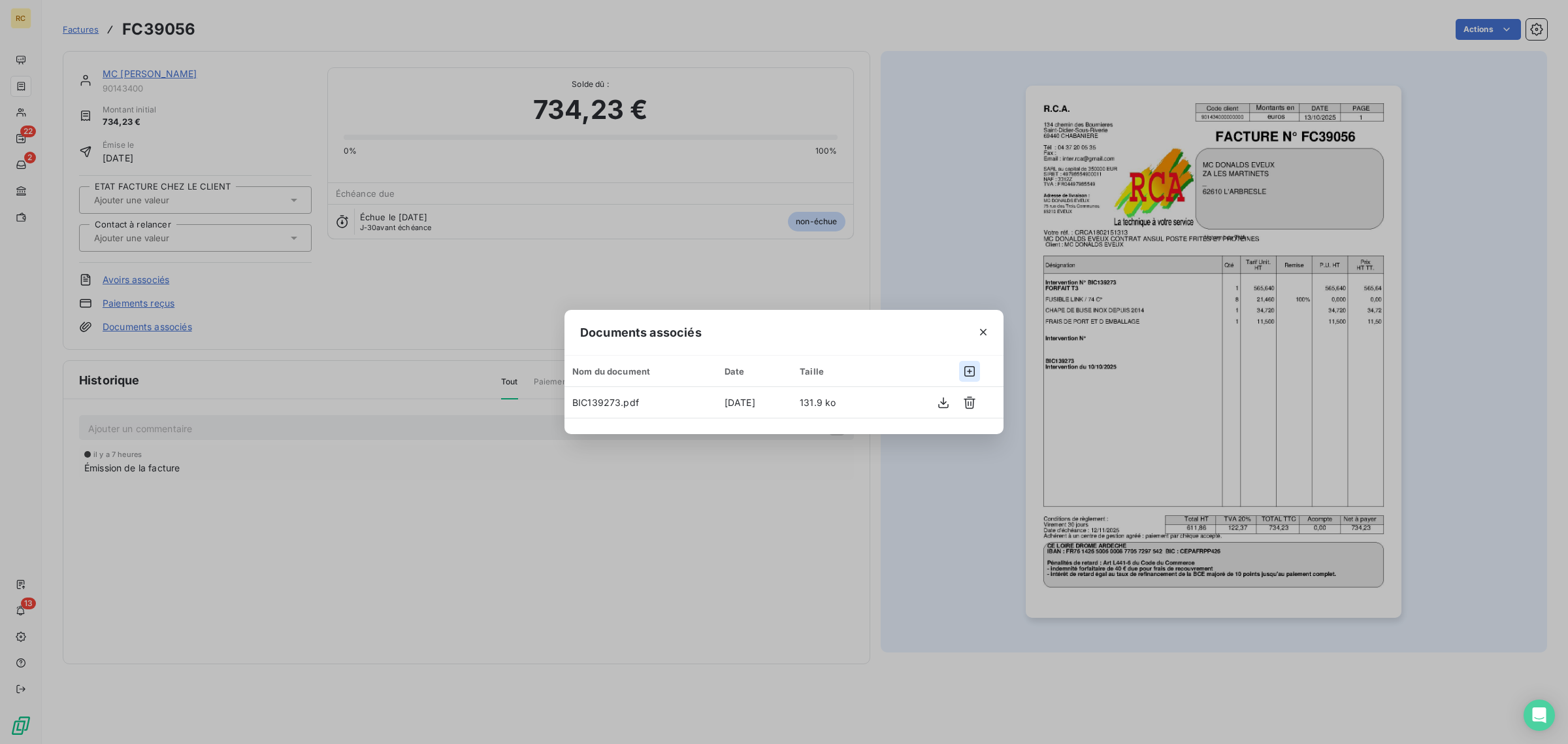
click at [962, 370] on button "button" at bounding box center [969, 371] width 21 height 21
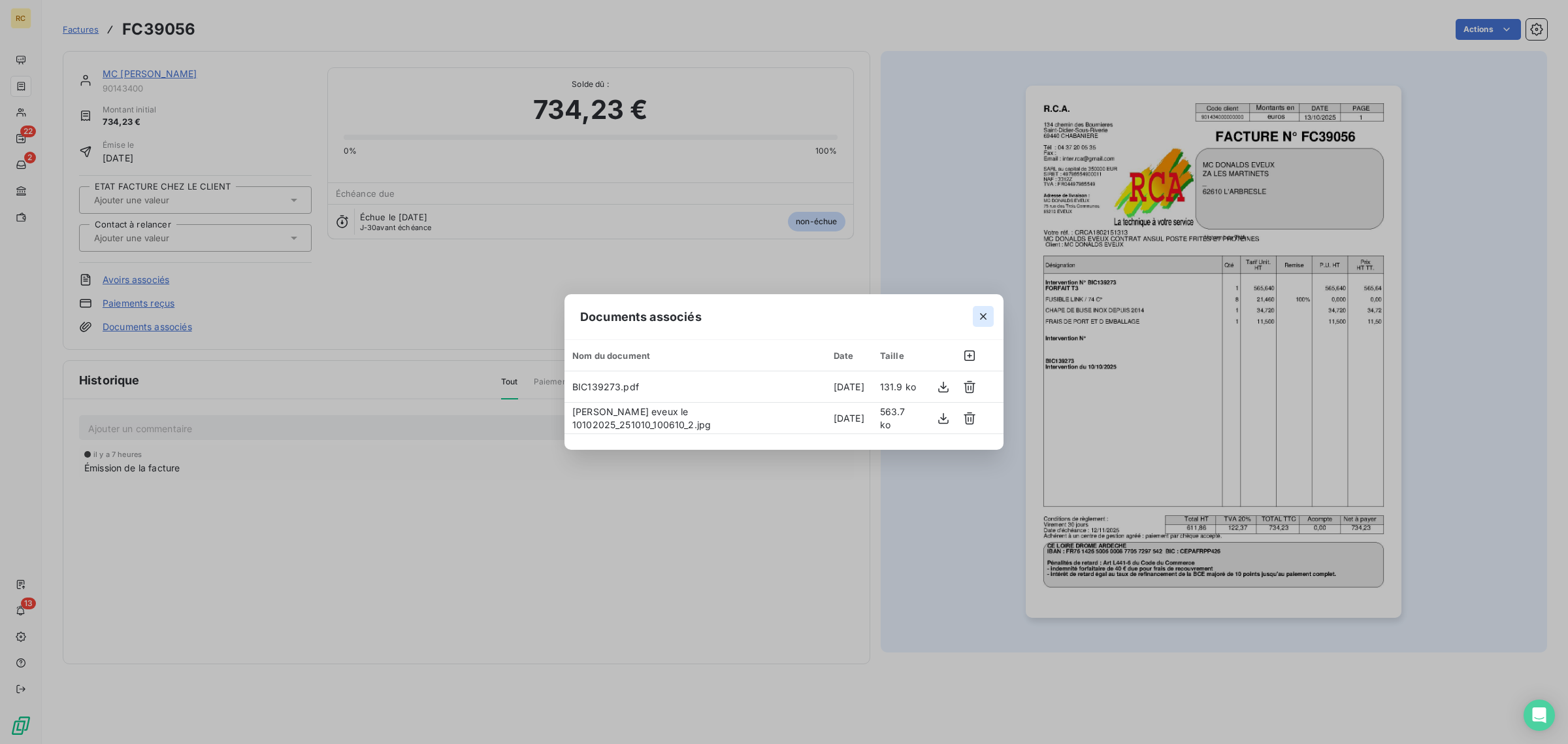
click at [982, 315] on icon "button" at bounding box center [984, 316] width 7 height 7
